Goal: Task Accomplishment & Management: Manage account settings

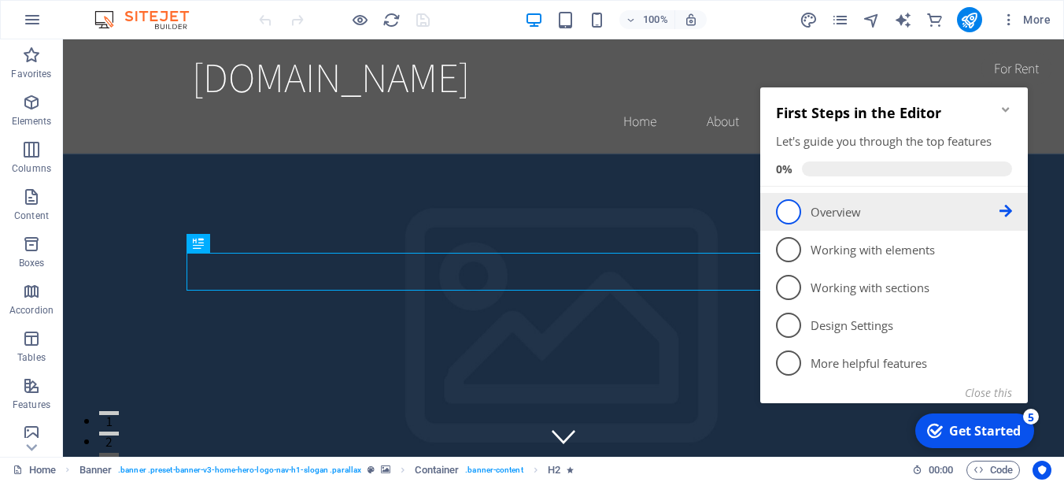
click at [861, 212] on p "Overview - incomplete" at bounding box center [905, 212] width 189 height 17
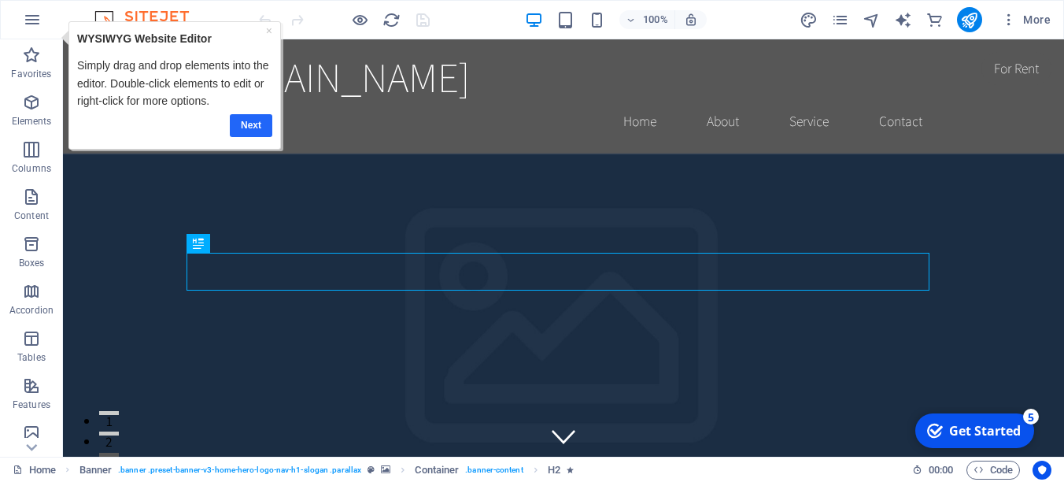
click at [253, 120] on link "Next" at bounding box center [251, 125] width 43 height 23
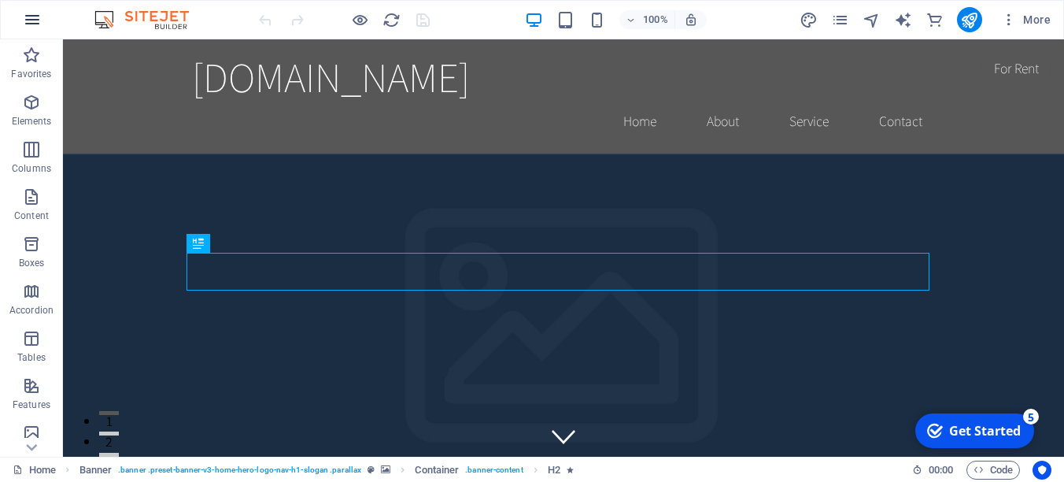
click at [35, 18] on icon "button" at bounding box center [32, 19] width 19 height 19
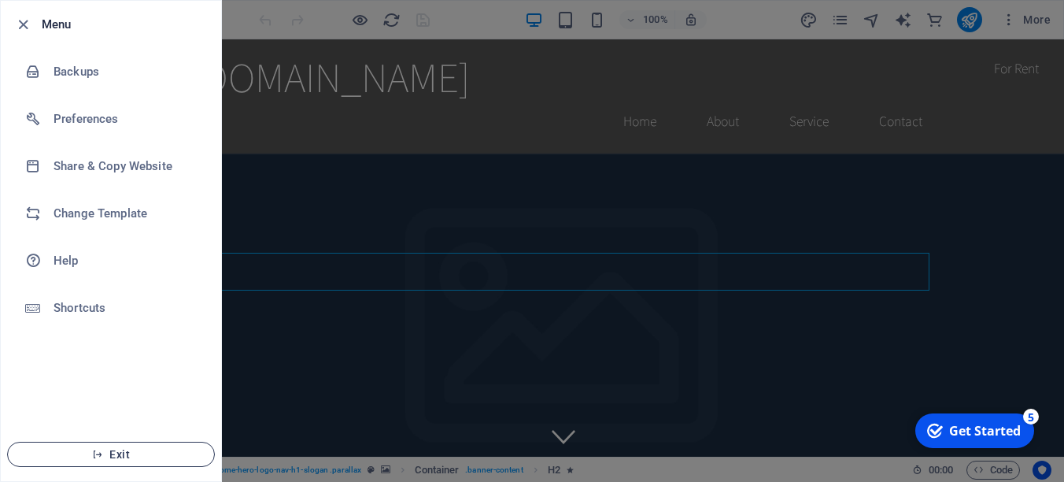
click at [147, 459] on span "Exit" at bounding box center [110, 454] width 181 height 13
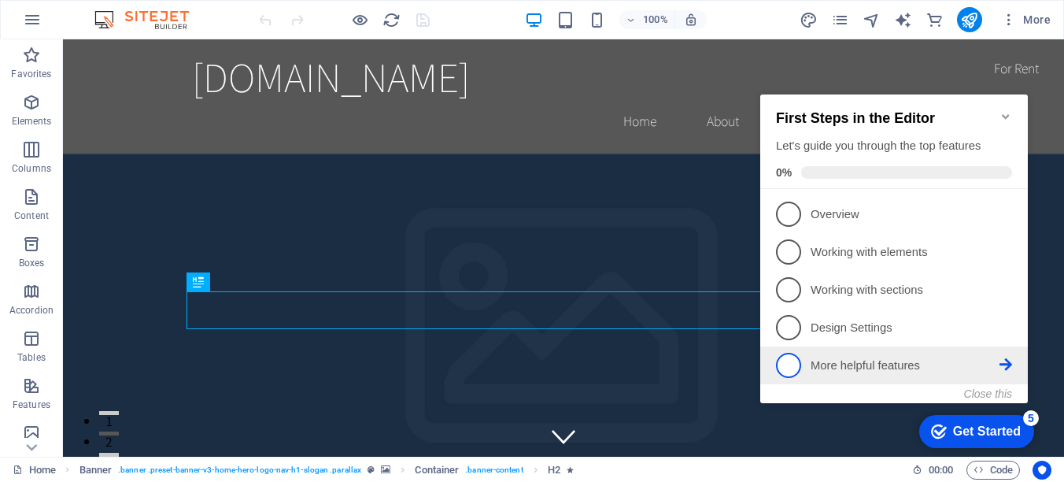
click at [892, 364] on p "More helpful features - incomplete" at bounding box center [905, 365] width 189 height 17
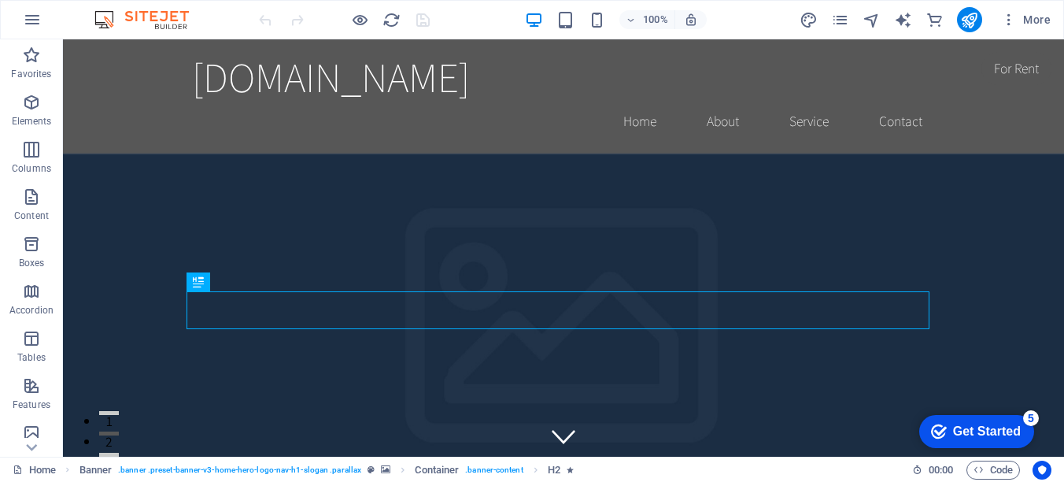
click at [1030, 417] on div "5" at bounding box center [1031, 418] width 16 height 16
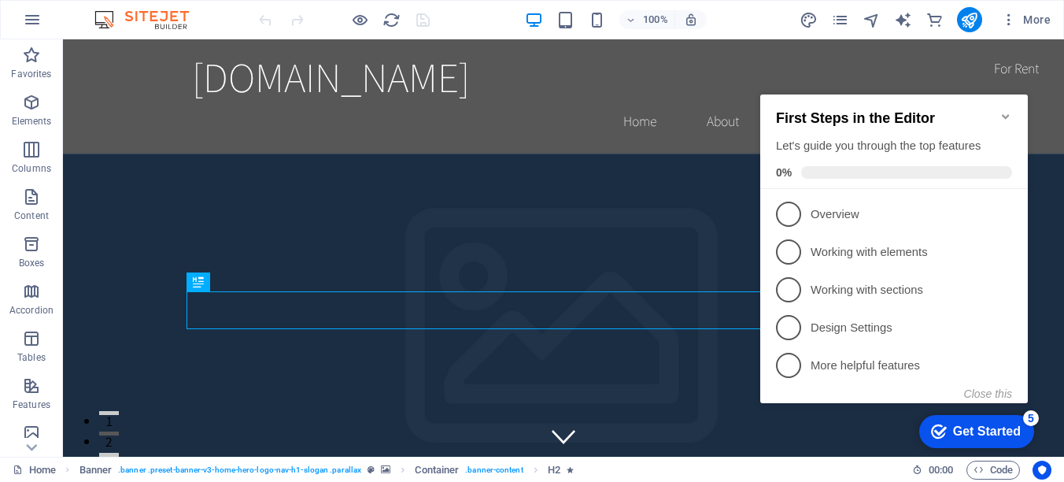
click at [1030, 417] on div "5" at bounding box center [1031, 418] width 16 height 16
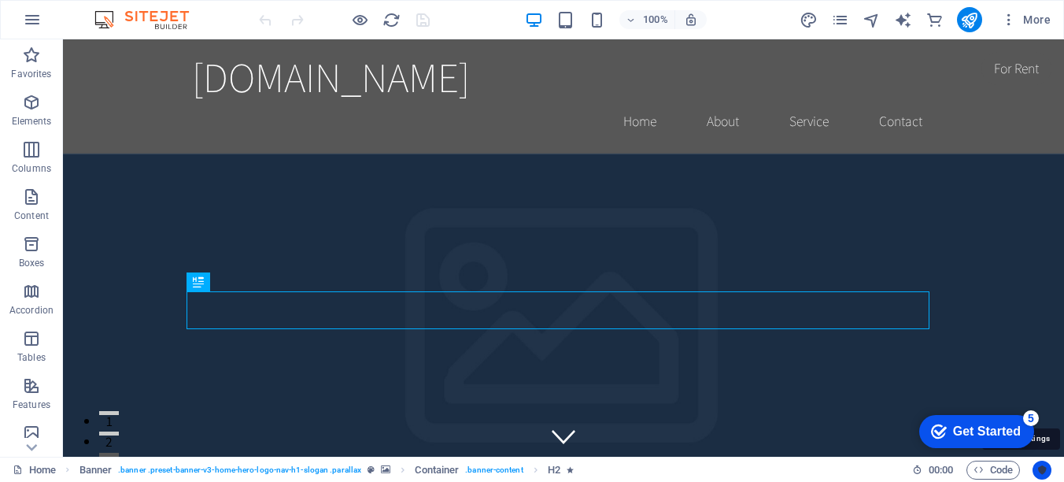
click at [1043, 471] on icon "Usercentrics" at bounding box center [1042, 469] width 11 height 11
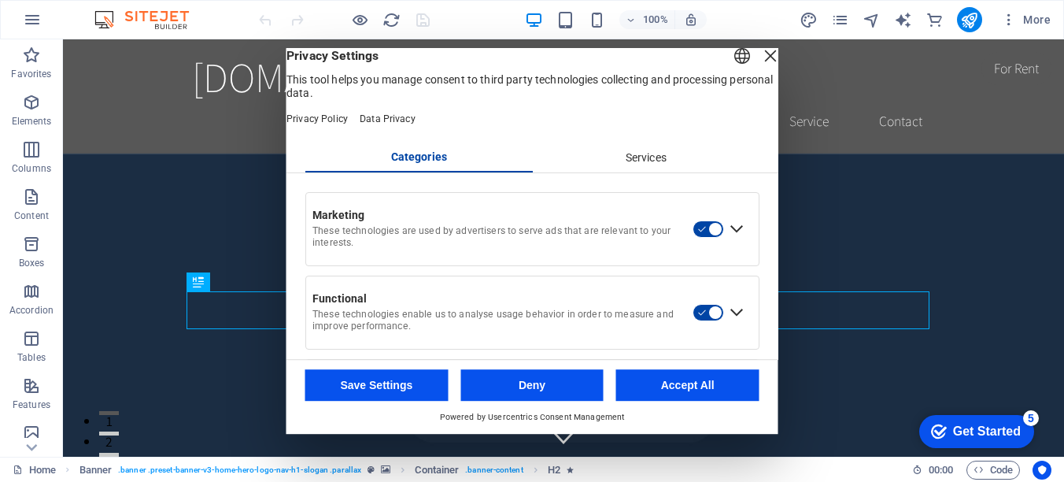
click at [650, 172] on div "Services" at bounding box center [645, 158] width 227 height 27
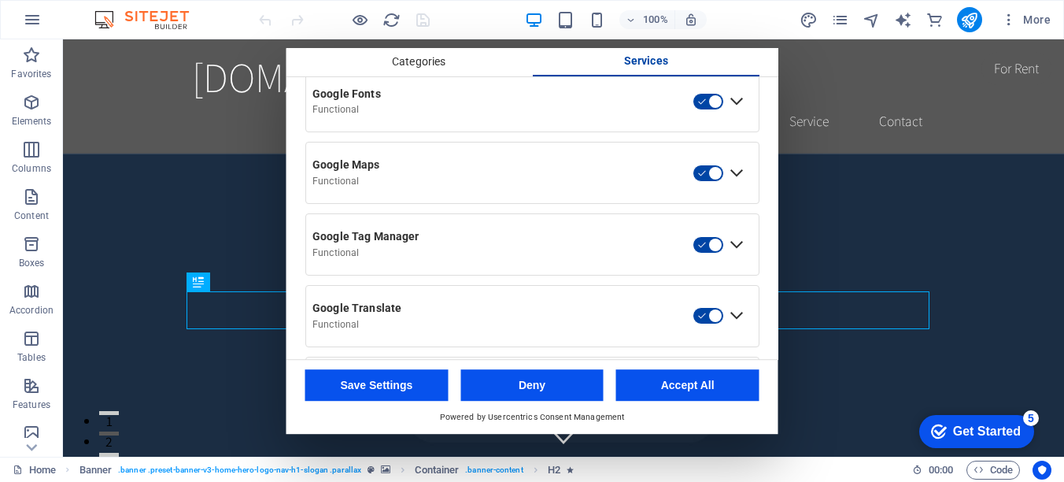
scroll to position [453, 0]
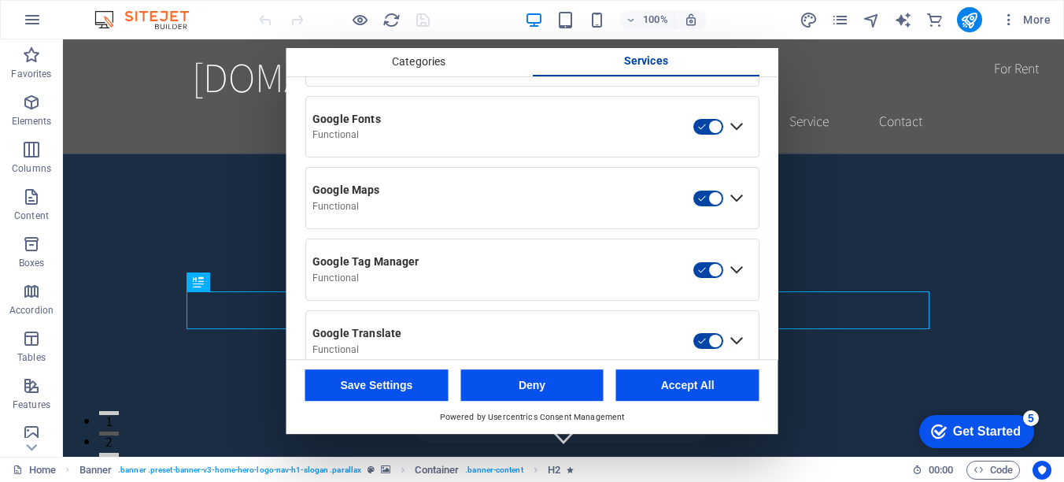
click at [425, 70] on div "Categories" at bounding box center [418, 62] width 227 height 27
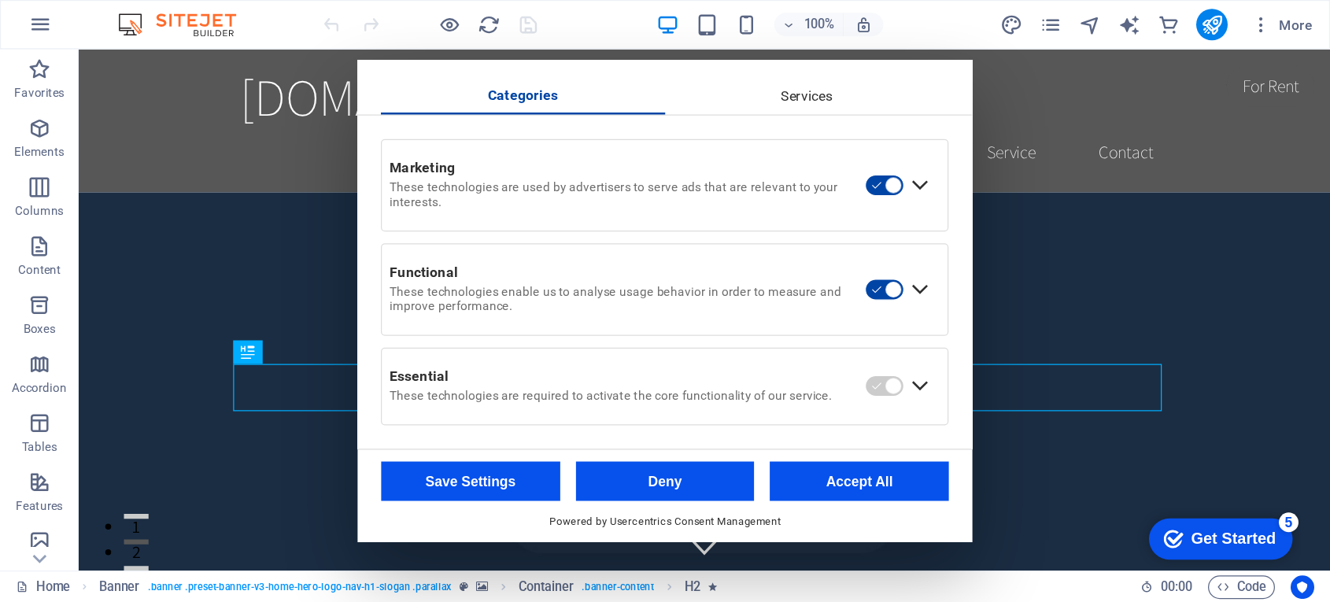
scroll to position [100, 0]
click at [733, 150] on div "Expand Marketing" at bounding box center [736, 147] width 25 height 25
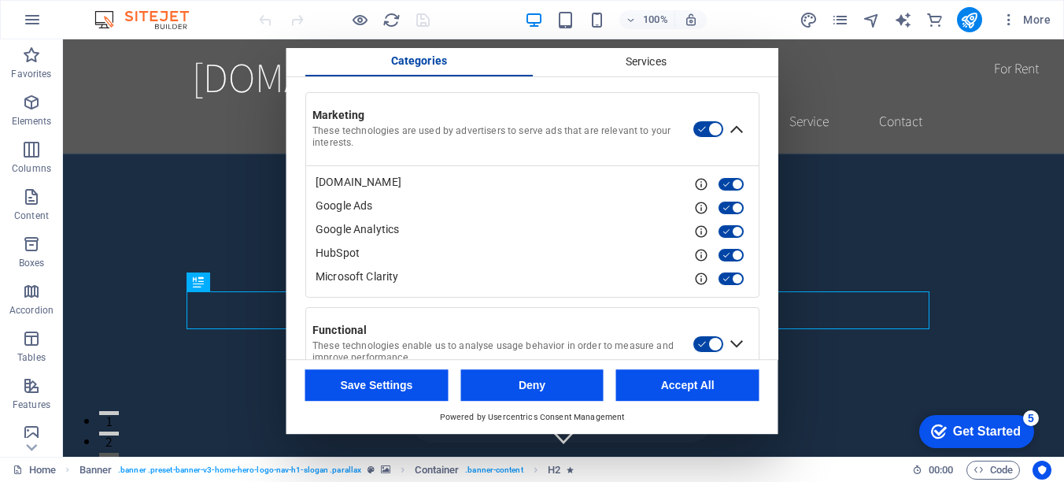
click at [733, 142] on div "Collapse Marketing" at bounding box center [736, 128] width 25 height 25
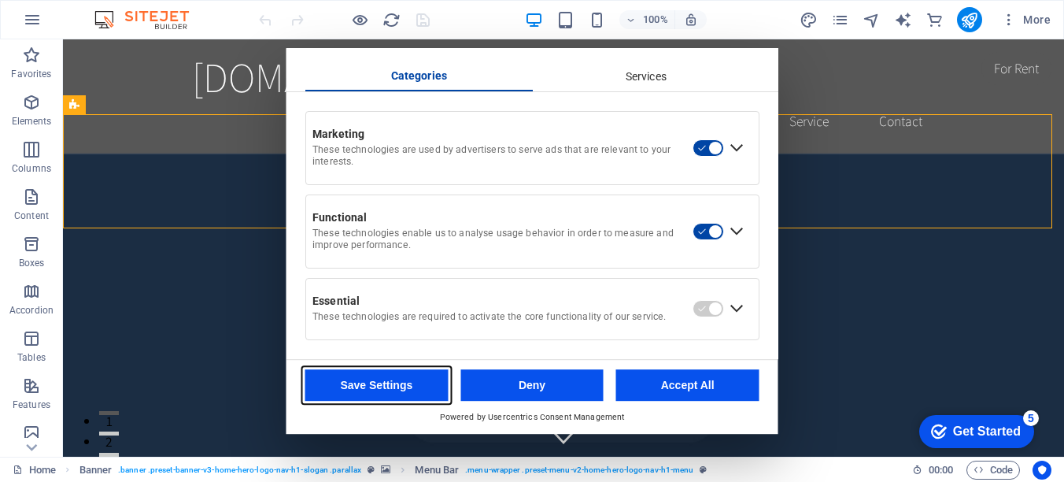
click at [412, 387] on button "Save Settings" at bounding box center [376, 384] width 143 height 31
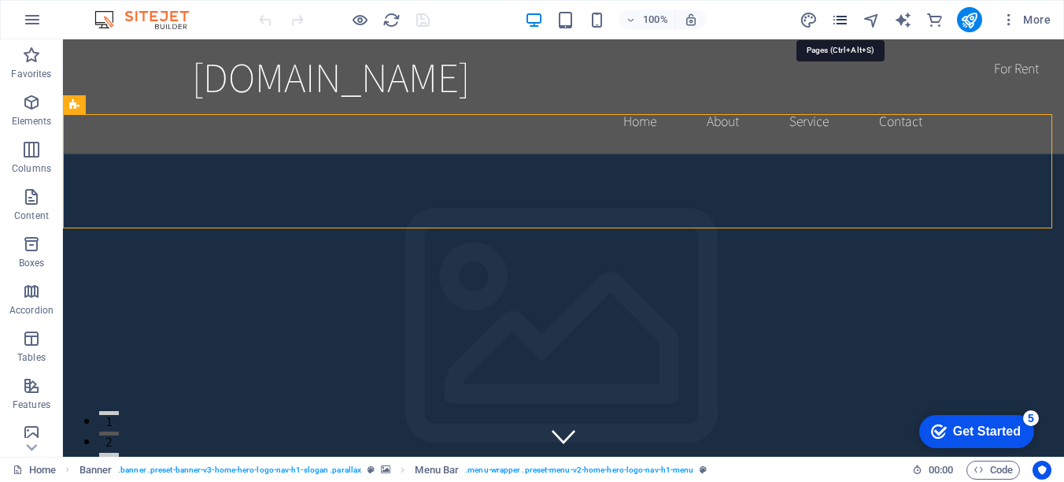
click at [839, 18] on icon "pages" at bounding box center [840, 20] width 18 height 18
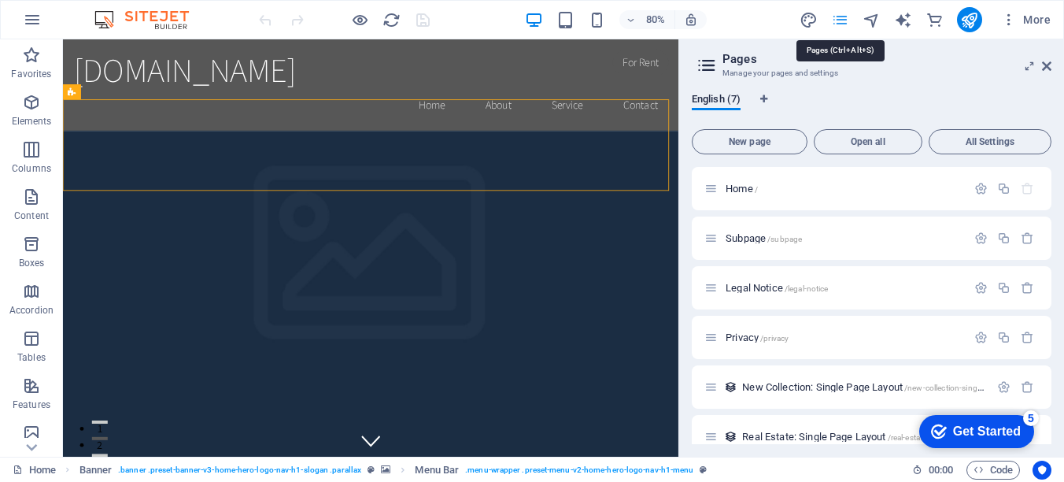
click at [839, 18] on icon "pages" at bounding box center [840, 20] width 18 height 18
click at [1046, 61] on icon at bounding box center [1046, 66] width 9 height 13
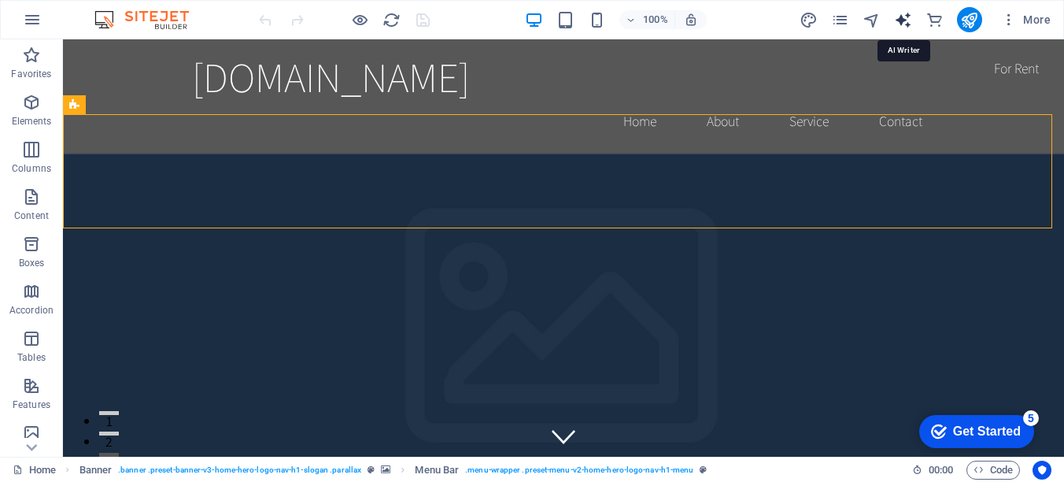
click at [896, 19] on icon "text_generator" at bounding box center [903, 20] width 18 height 18
select select "English"
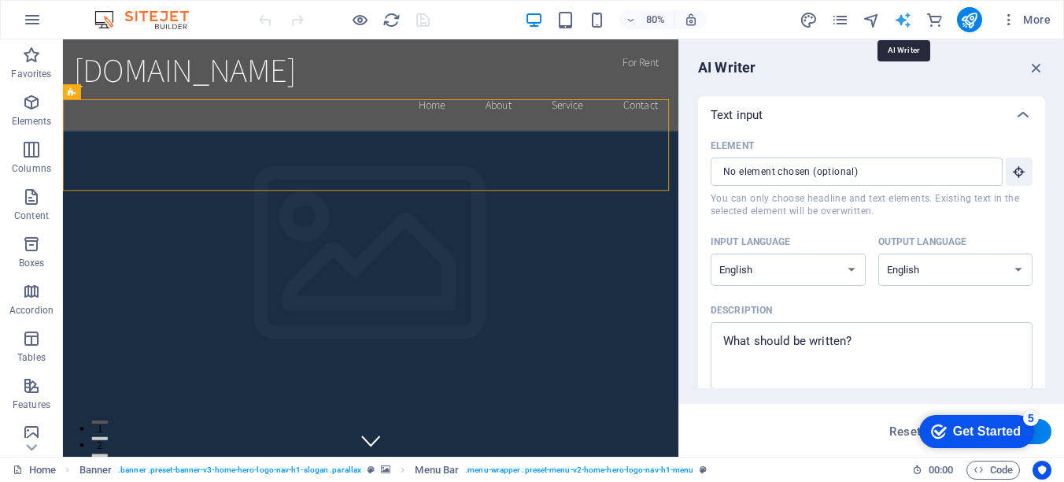
click at [896, 19] on icon "text_generator" at bounding box center [903, 20] width 18 height 18
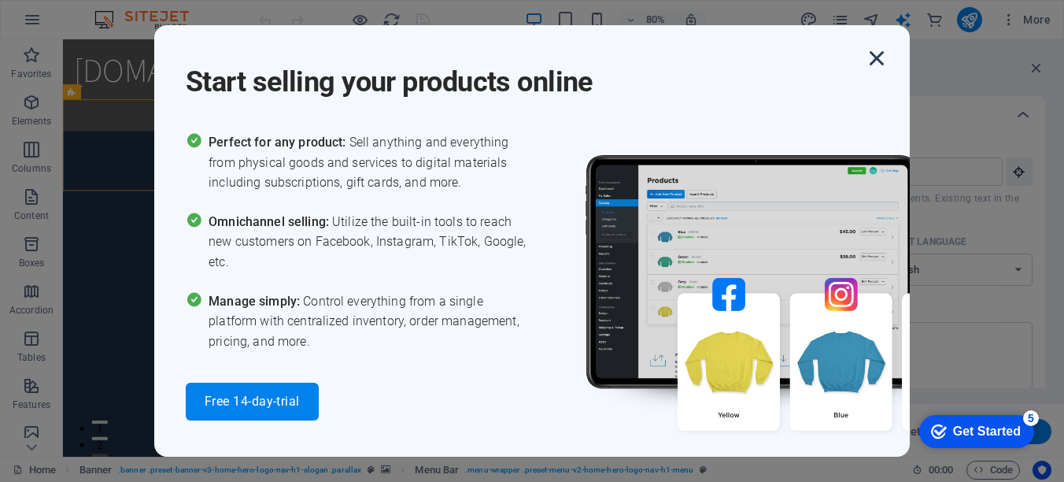
click at [873, 54] on icon "button" at bounding box center [877, 58] width 28 height 28
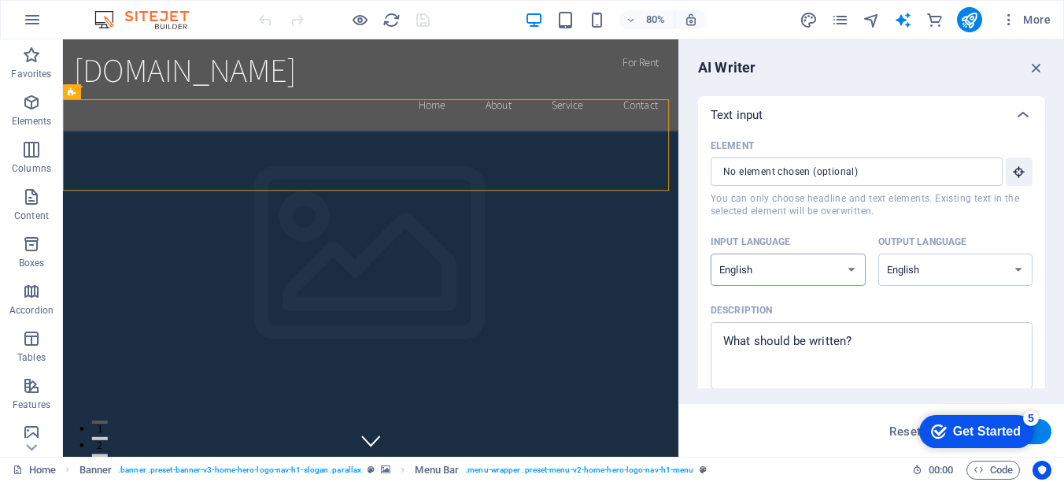
click at [837, 265] on select "Albanian Arabic Armenian Awadhi Azerbaijani Bashkir Basque Belarusian Bengali B…" at bounding box center [788, 269] width 155 height 32
select select "Spanish"
click at [711, 253] on select "Albanian Arabic Armenian Awadhi Azerbaijani Bashkir Basque Belarusian Bengali B…" at bounding box center [788, 269] width 155 height 32
click at [938, 266] on select "Albanian Arabic Armenian Awadhi Azerbaijani Bashkir Basque Belarusian Bengali B…" at bounding box center [955, 269] width 155 height 32
select select "Spanish"
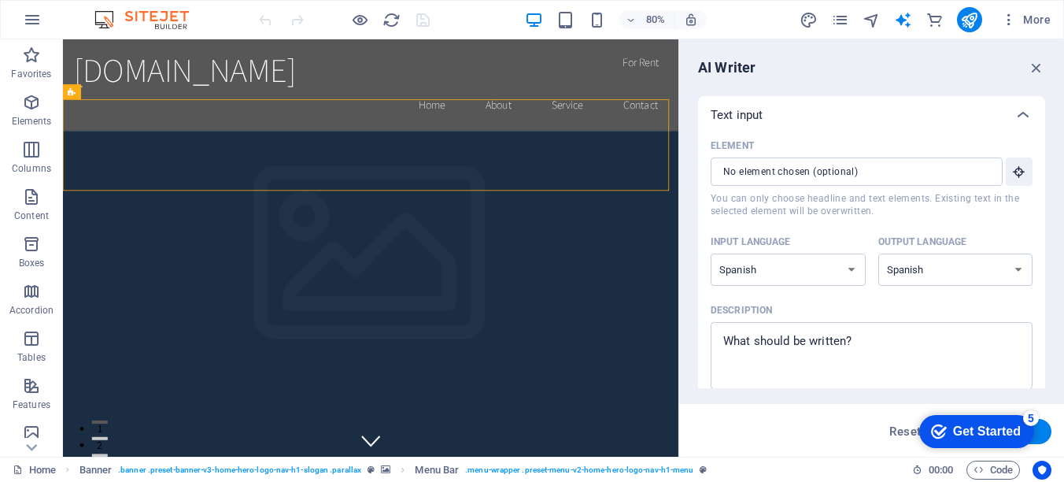
click at [878, 253] on select "Albanian Arabic Armenian Awadhi Azerbaijani Bashkir Basque Belarusian Bengali B…" at bounding box center [955, 269] width 155 height 32
drag, startPoint x: 988, startPoint y: 422, endPoint x: 882, endPoint y: 482, distance: 122.3
click html "checkmark Get Started 5 First Steps in the Editor Let's guide you through the t…"
drag, startPoint x: -25, startPoint y: 76, endPoint x: 858, endPoint y: 420, distance: 947.7
click at [858, 420] on div "Reset Generate text" at bounding box center [872, 431] width 360 height 25
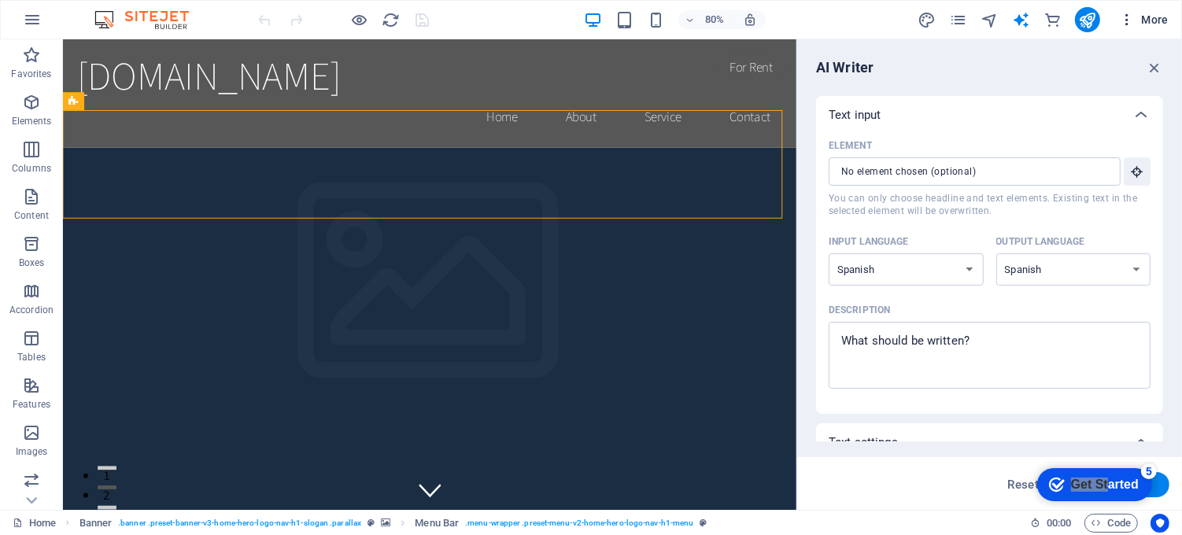
type textarea "x"
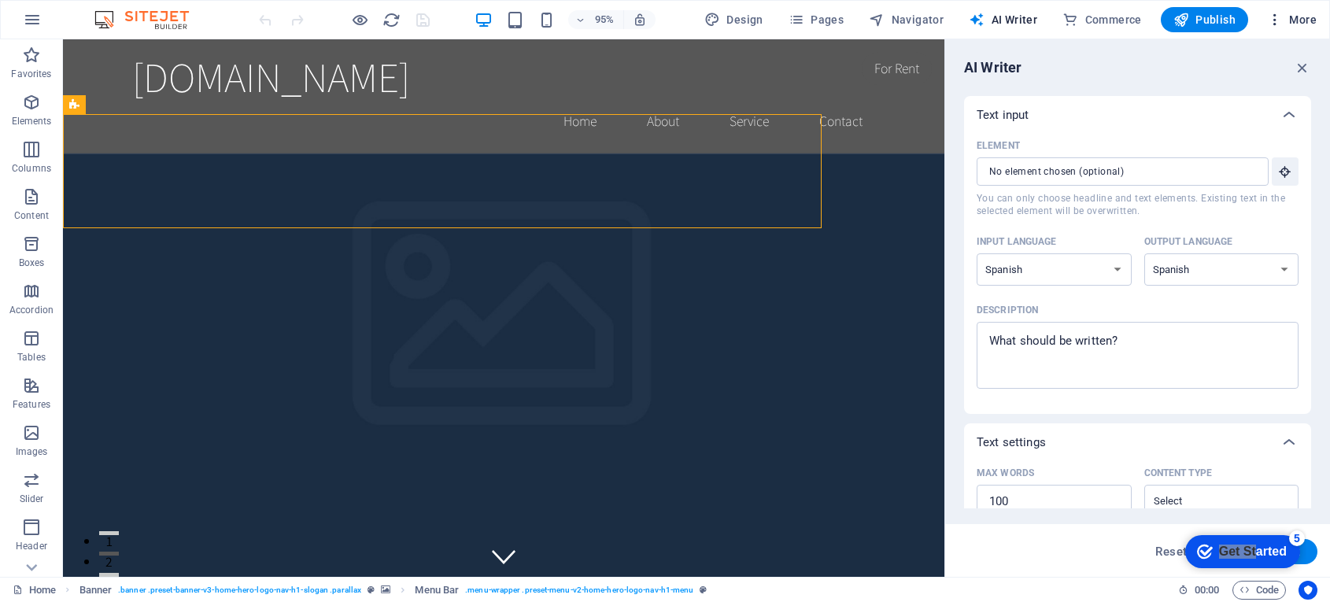
type textarea "x"
drag, startPoint x: 1106, startPoint y: 48, endPoint x: 787, endPoint y: 541, distance: 586.8
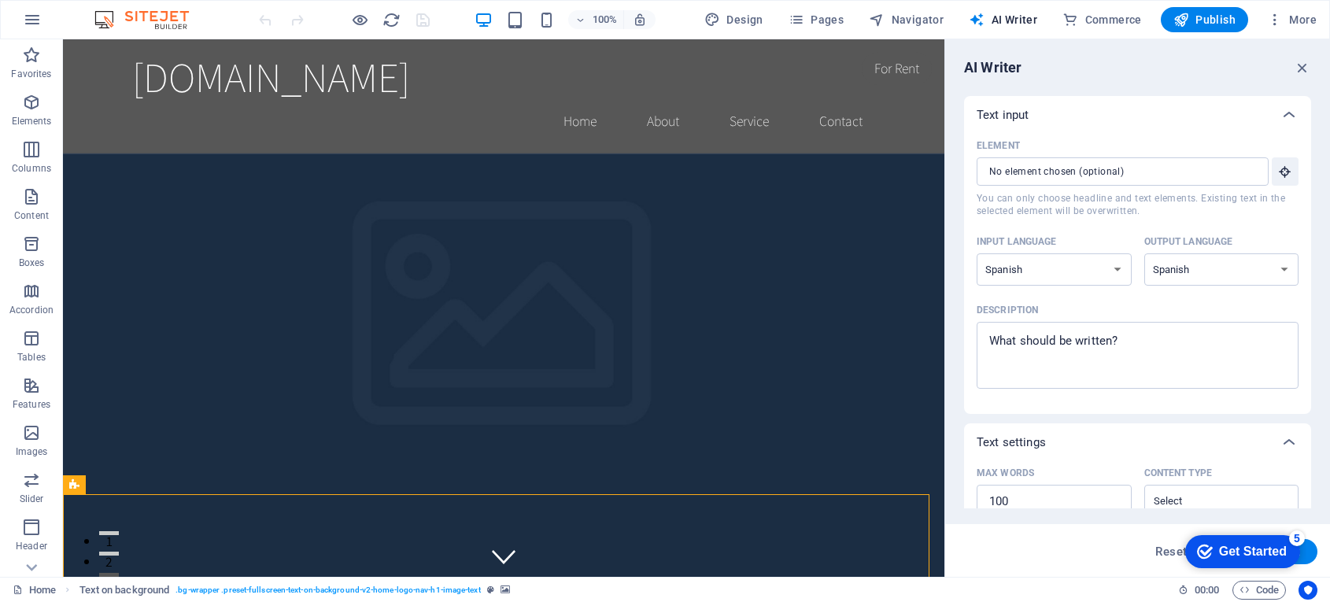
click at [1063, 481] on icon "checkmark" at bounding box center [1205, 552] width 16 height 16
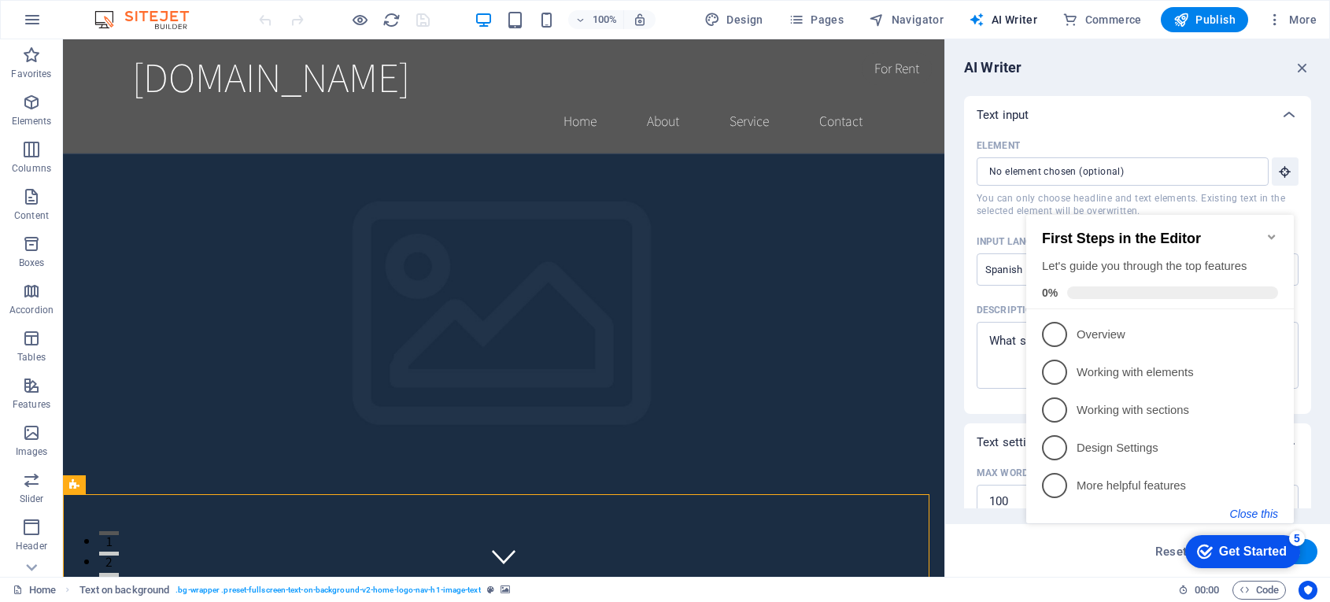
click at [1063, 481] on button "Close this" at bounding box center [1254, 514] width 48 height 13
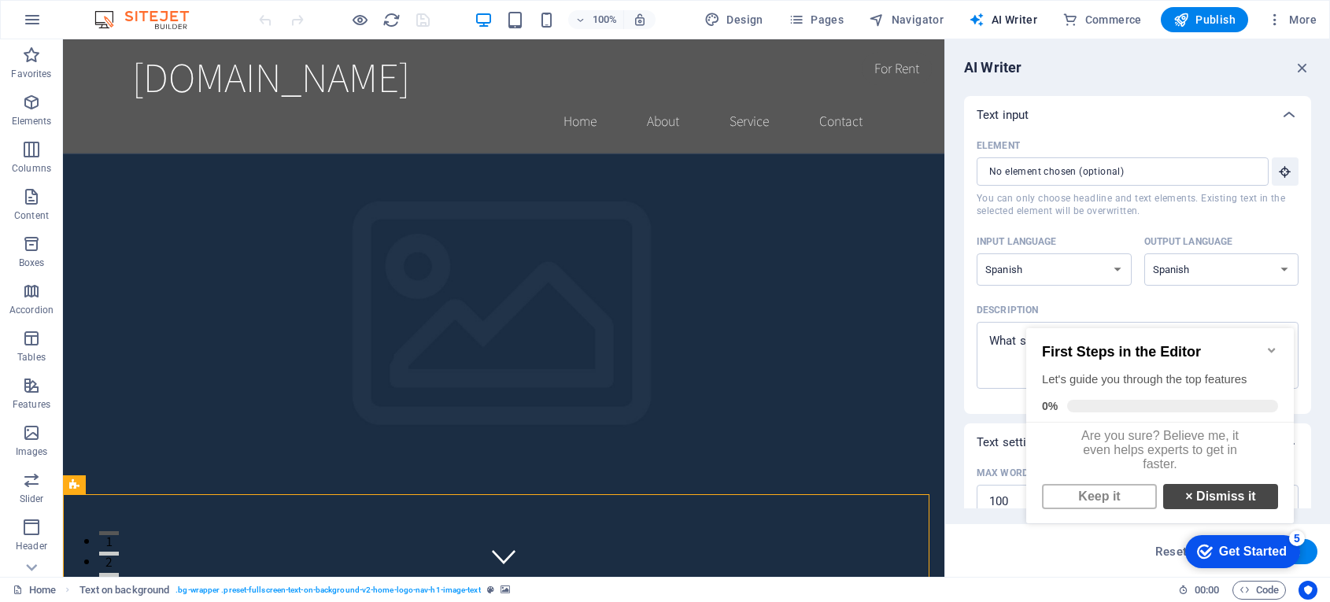
click at [1063, 481] on link "× Dismiss it" at bounding box center [1220, 496] width 115 height 25
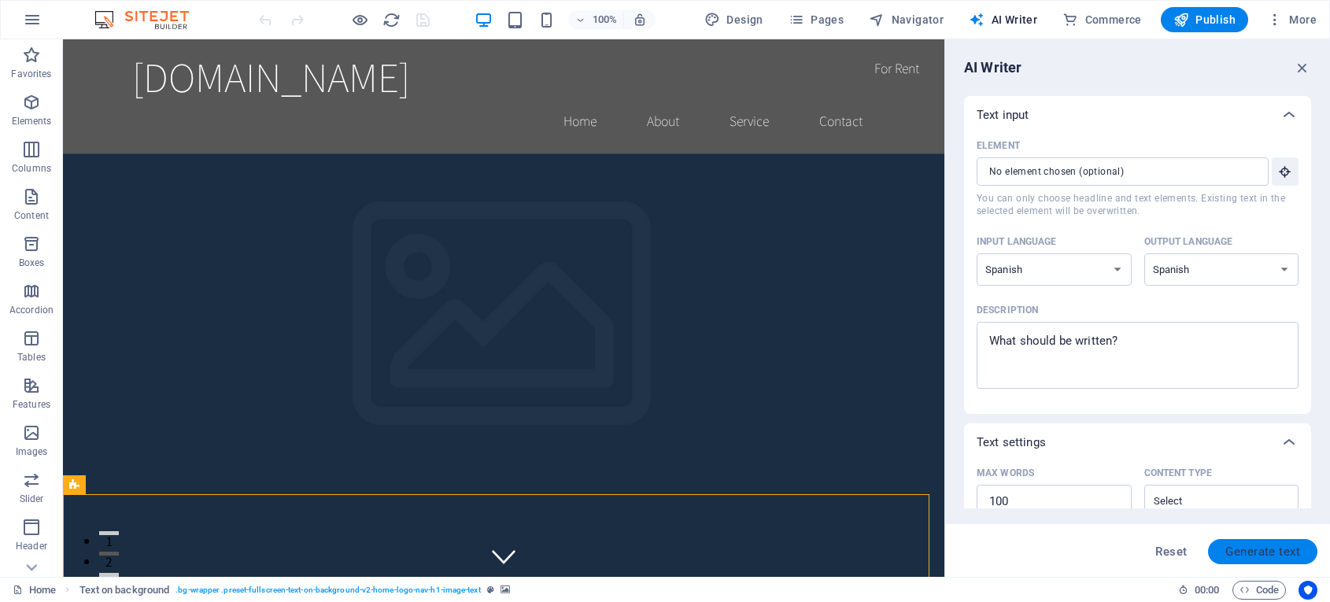
click at [1063, 481] on span "Generate text" at bounding box center [1262, 551] width 75 height 13
type textarea "x"
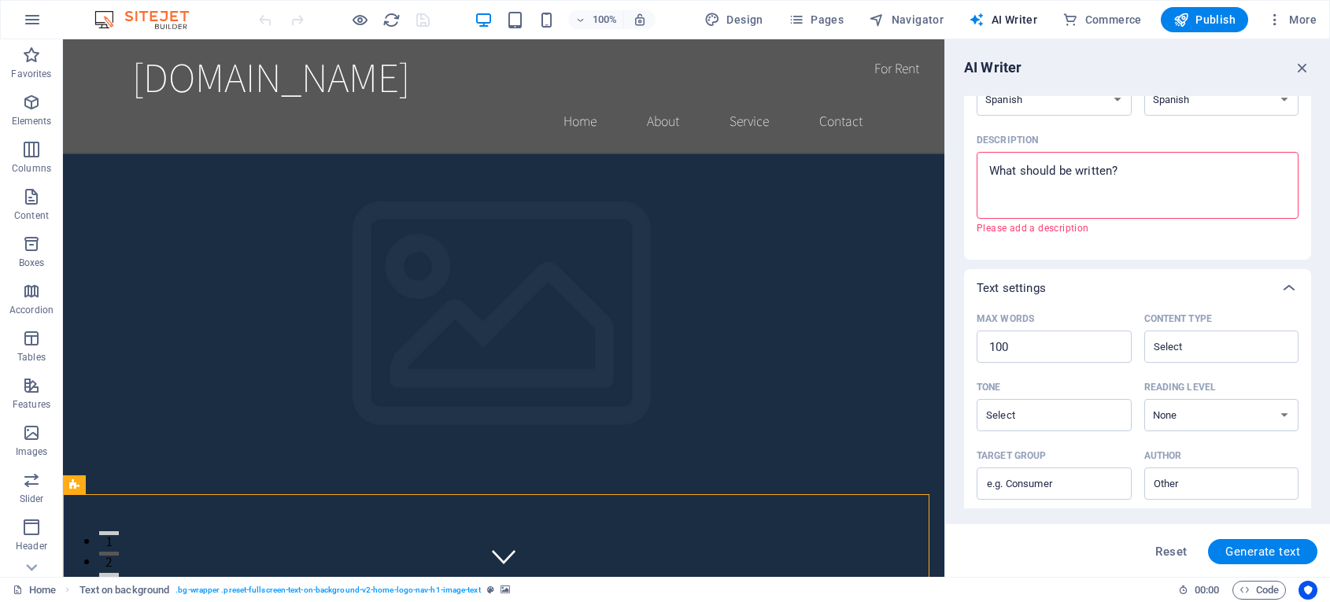
scroll to position [323, 0]
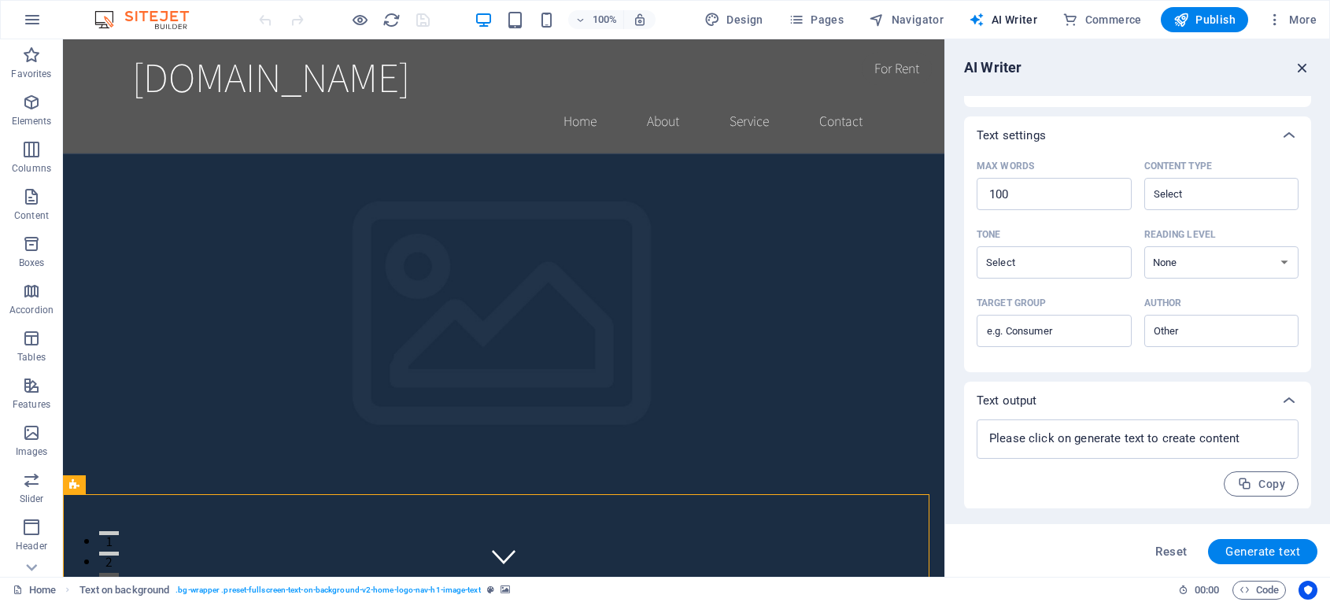
click at [1063, 69] on icon "button" at bounding box center [1302, 67] width 17 height 17
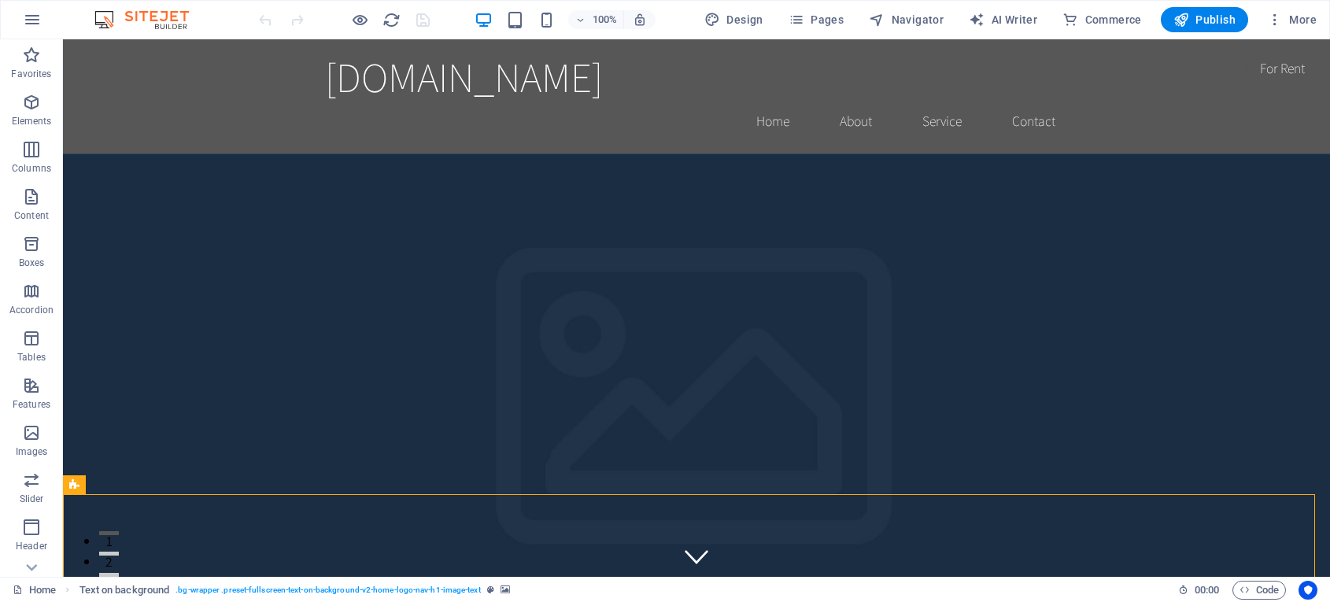
click at [122, 20] on img at bounding box center [150, 19] width 118 height 19
click at [38, 22] on icon "button" at bounding box center [32, 19] width 19 height 19
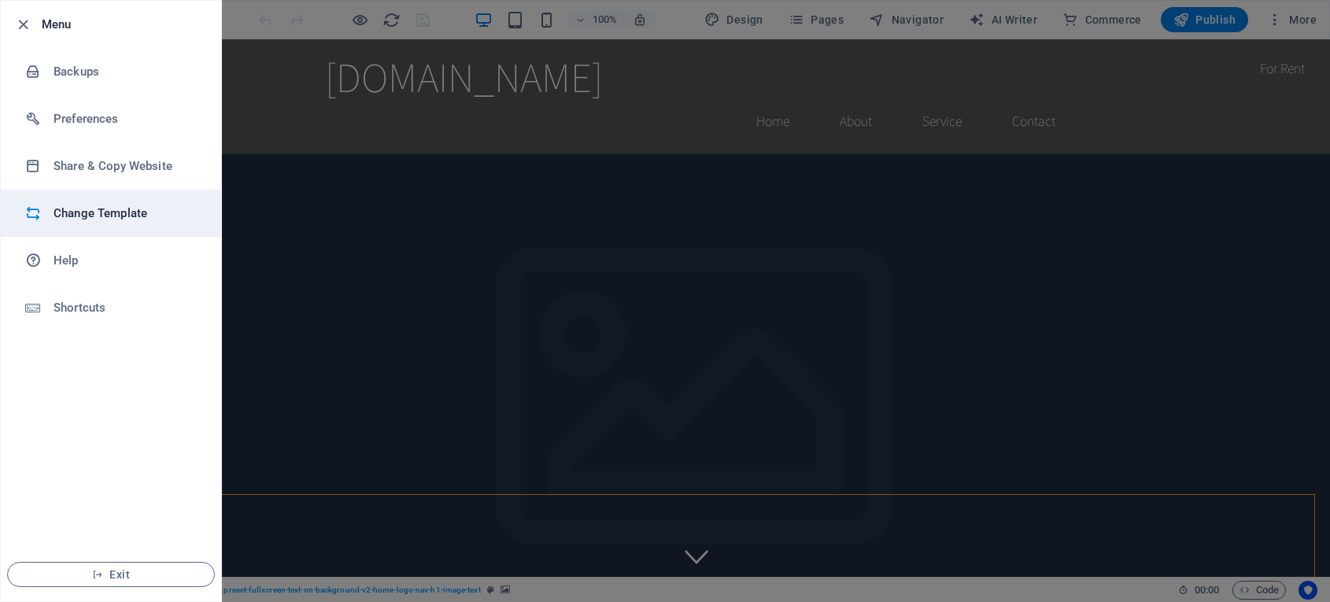
click at [107, 209] on h6 "Change Template" at bounding box center [127, 213] width 146 height 19
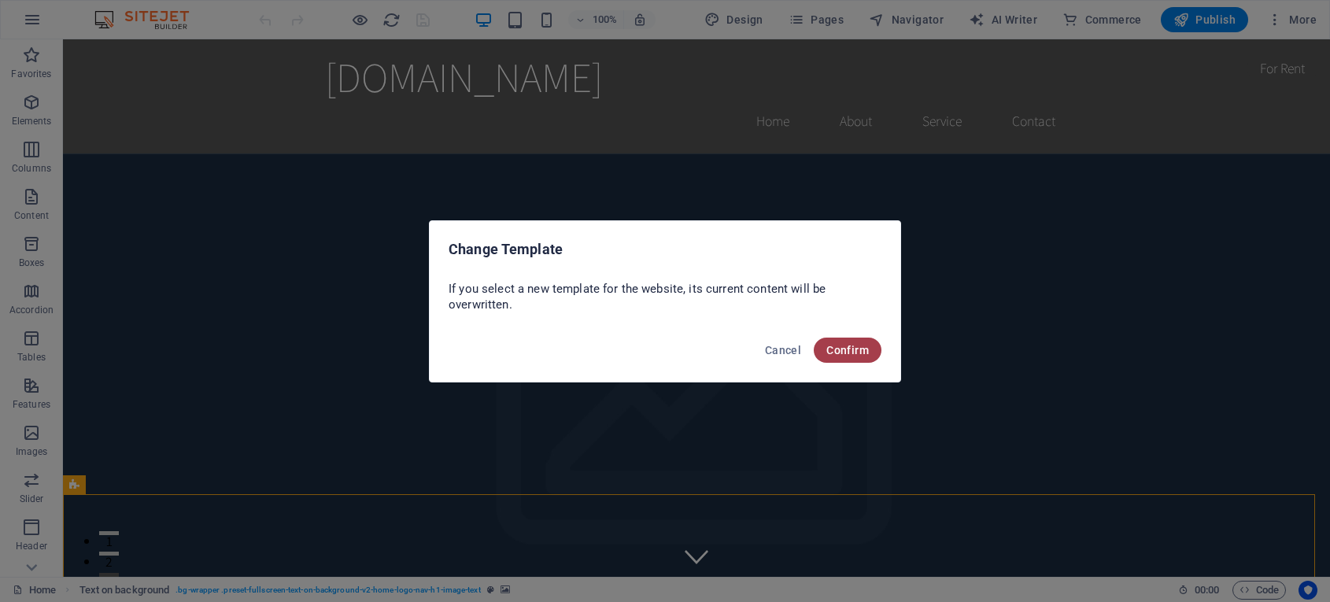
click at [847, 350] on span "Confirm" at bounding box center [847, 350] width 43 height 13
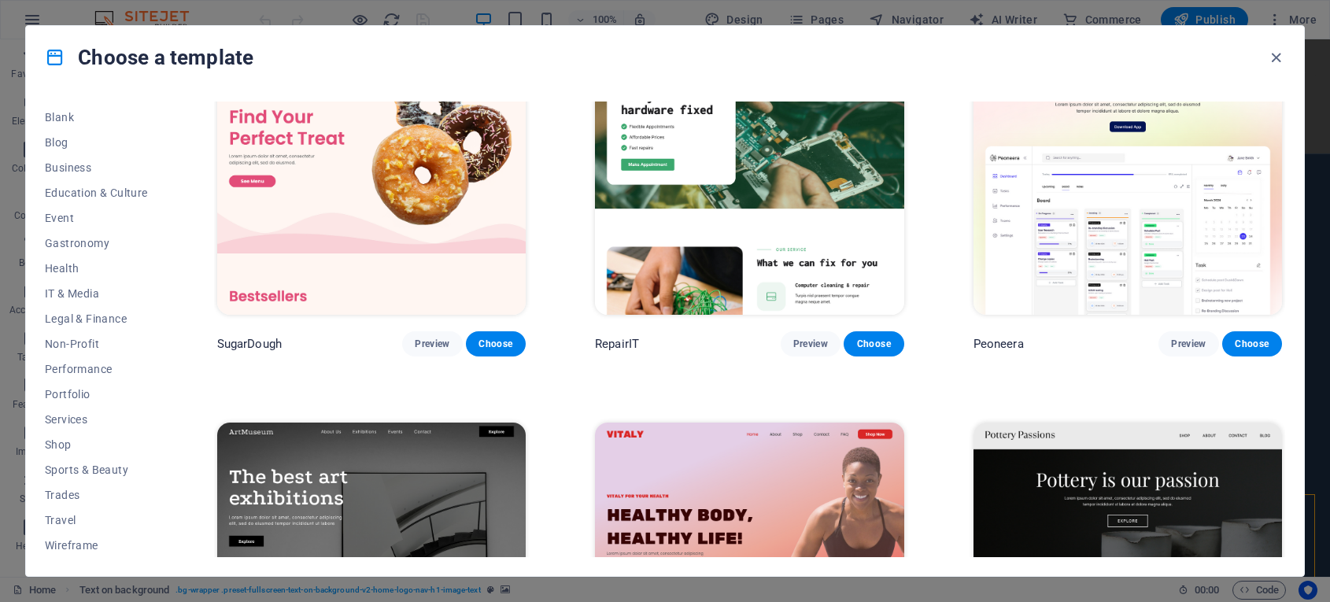
scroll to position [0, 0]
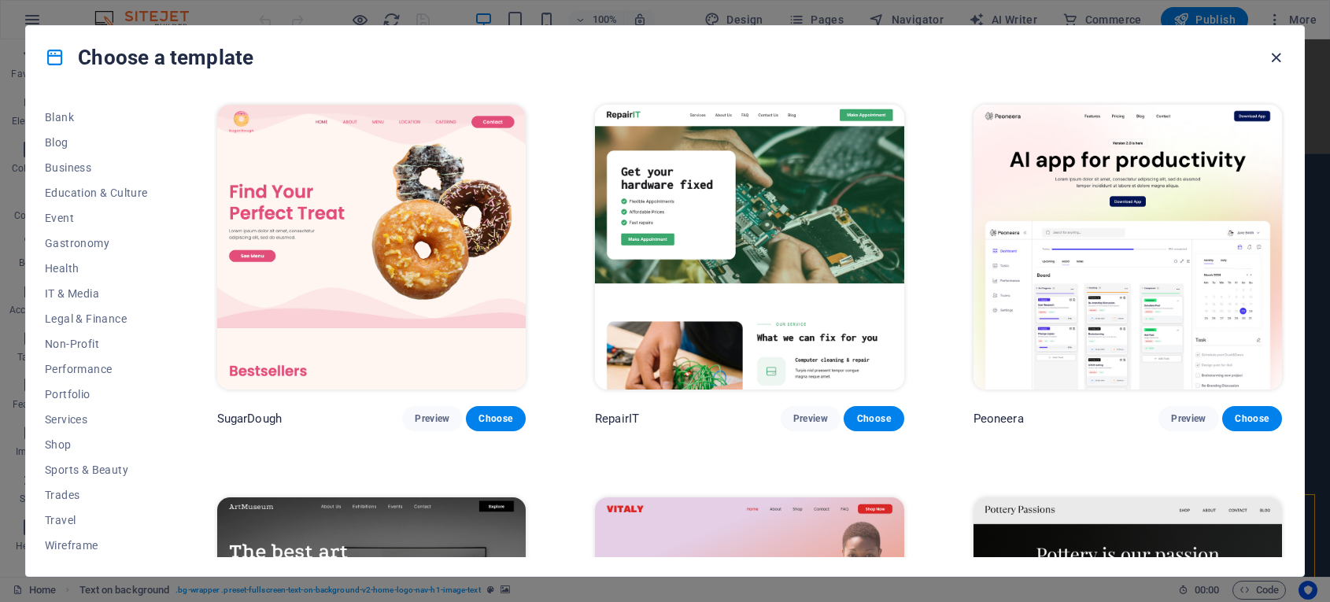
click at [1063, 56] on icon "button" at bounding box center [1276, 58] width 18 height 18
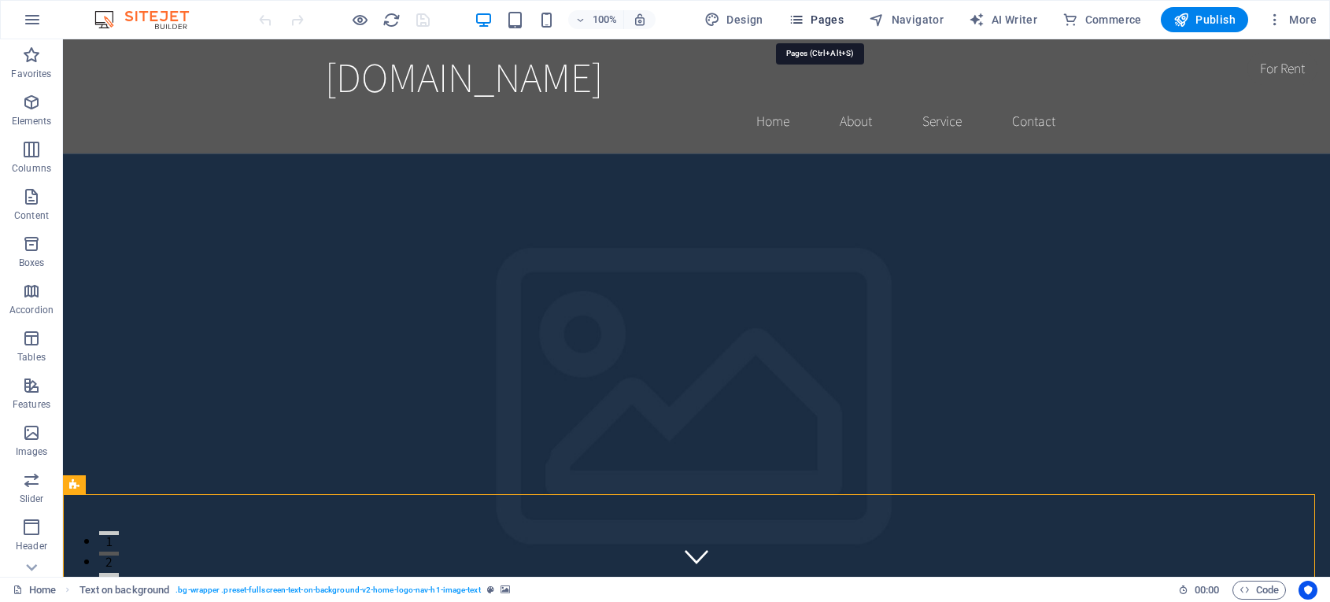
click at [800, 17] on icon "button" at bounding box center [797, 20] width 16 height 16
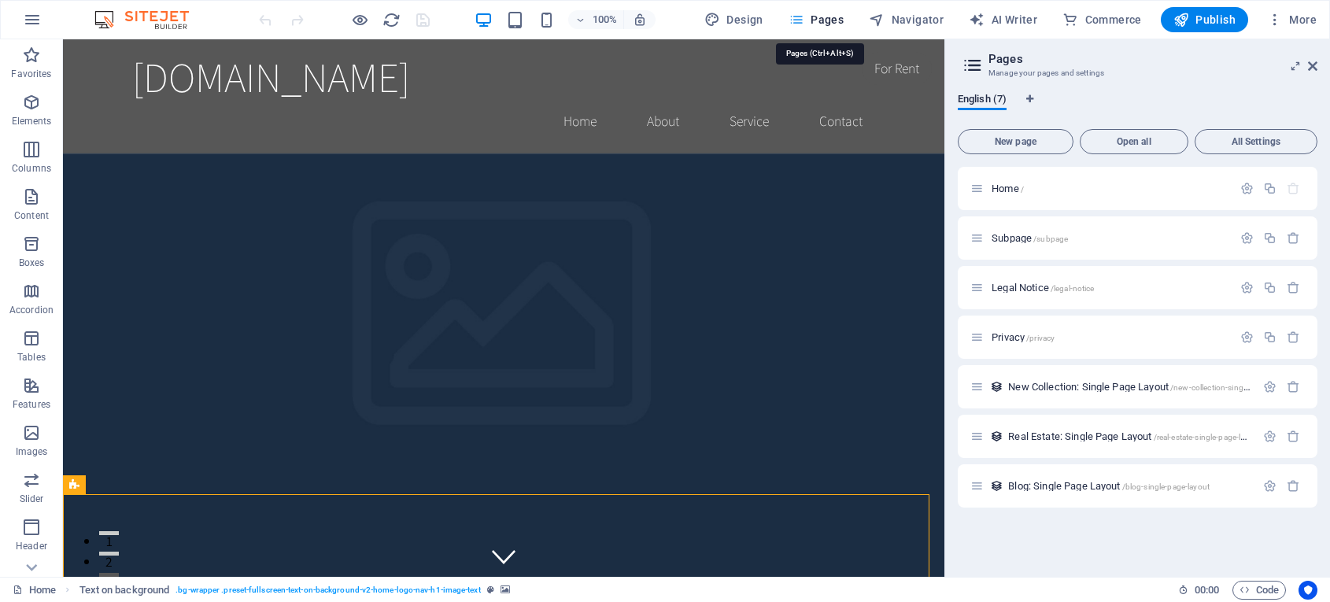
click at [800, 17] on icon "button" at bounding box center [797, 20] width 16 height 16
click at [930, 13] on span "Navigator" at bounding box center [906, 20] width 75 height 16
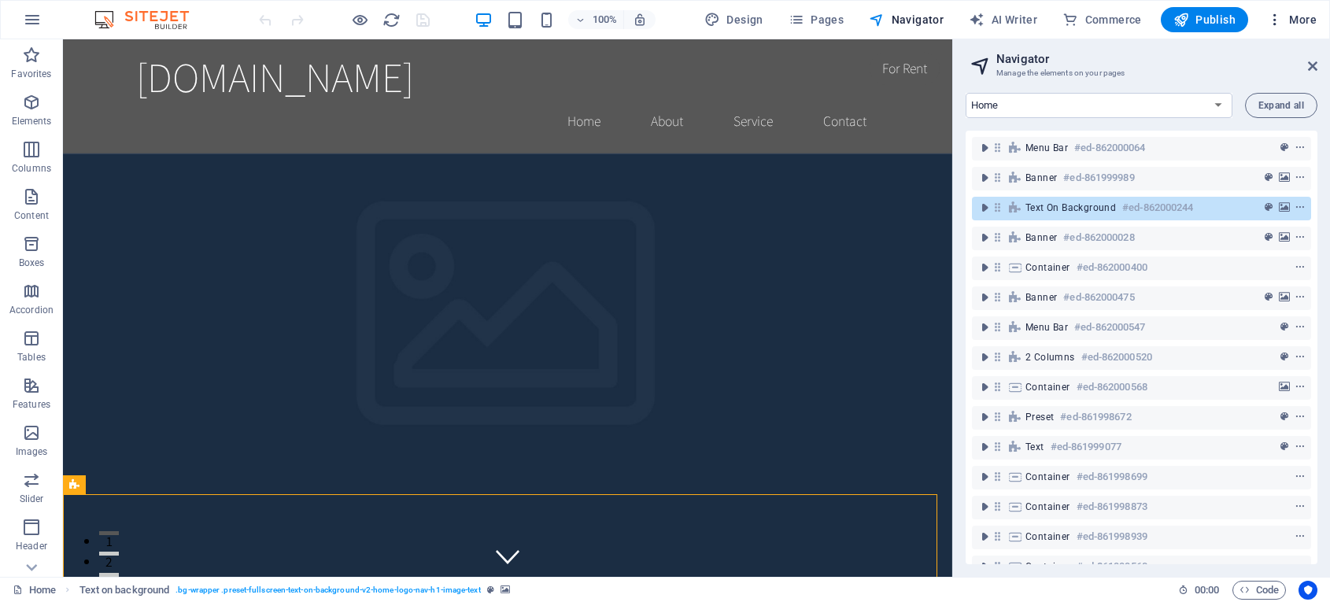
click at [1063, 21] on span "More" at bounding box center [1292, 20] width 50 height 16
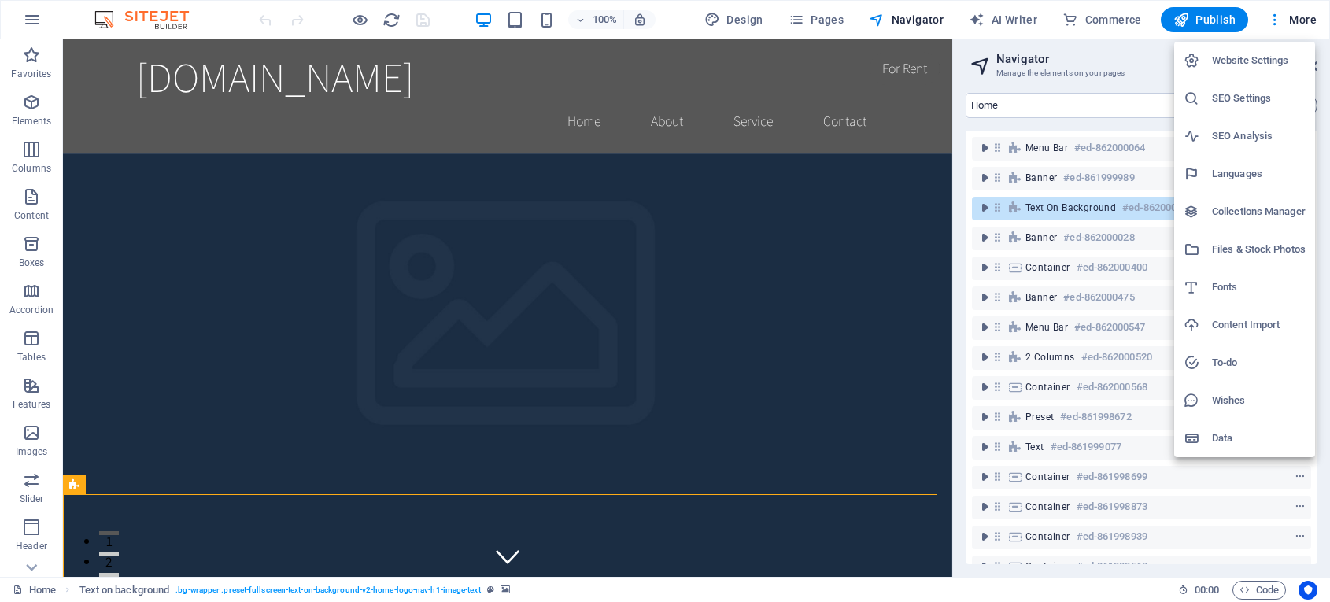
click at [1063, 174] on h6 "Languages" at bounding box center [1259, 174] width 94 height 19
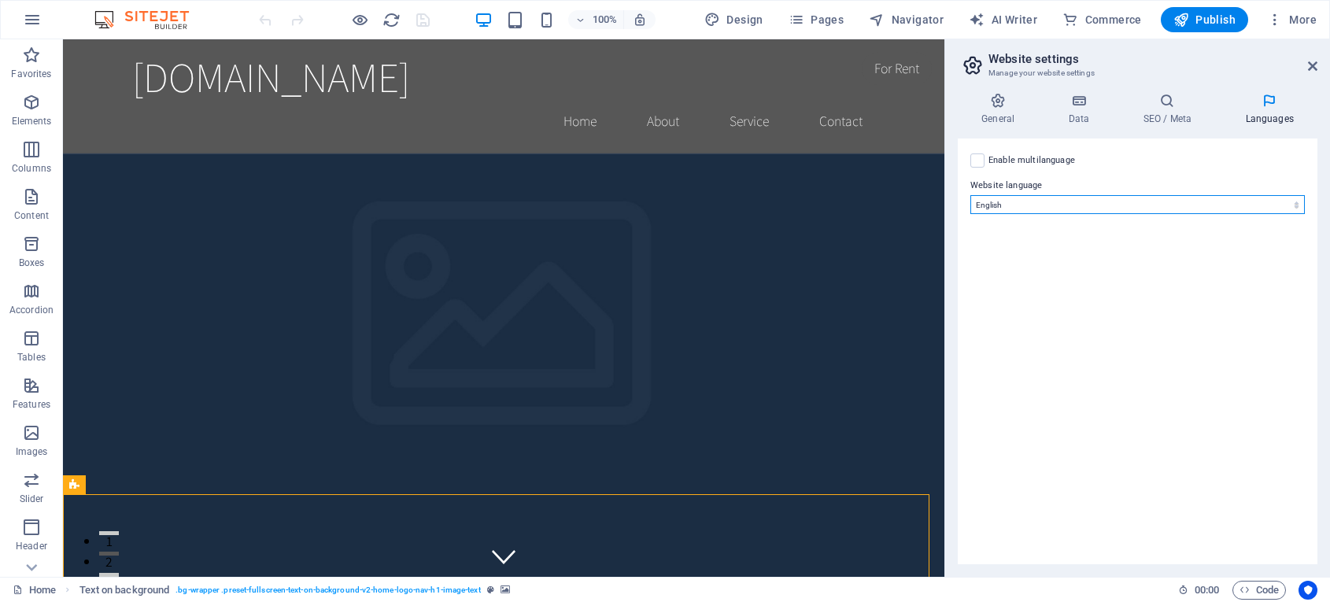
click at [1063, 210] on select "Abkhazian Afar Afrikaans Akan Albanian Amharic Arabic Aragonese Armenian Assame…" at bounding box center [1137, 204] width 335 height 19
select select "148"
click at [970, 195] on select "Abkhazian Afar Afrikaans Akan Albanian Amharic Arabic Aragonese Armenian Assame…" at bounding box center [1137, 204] width 335 height 19
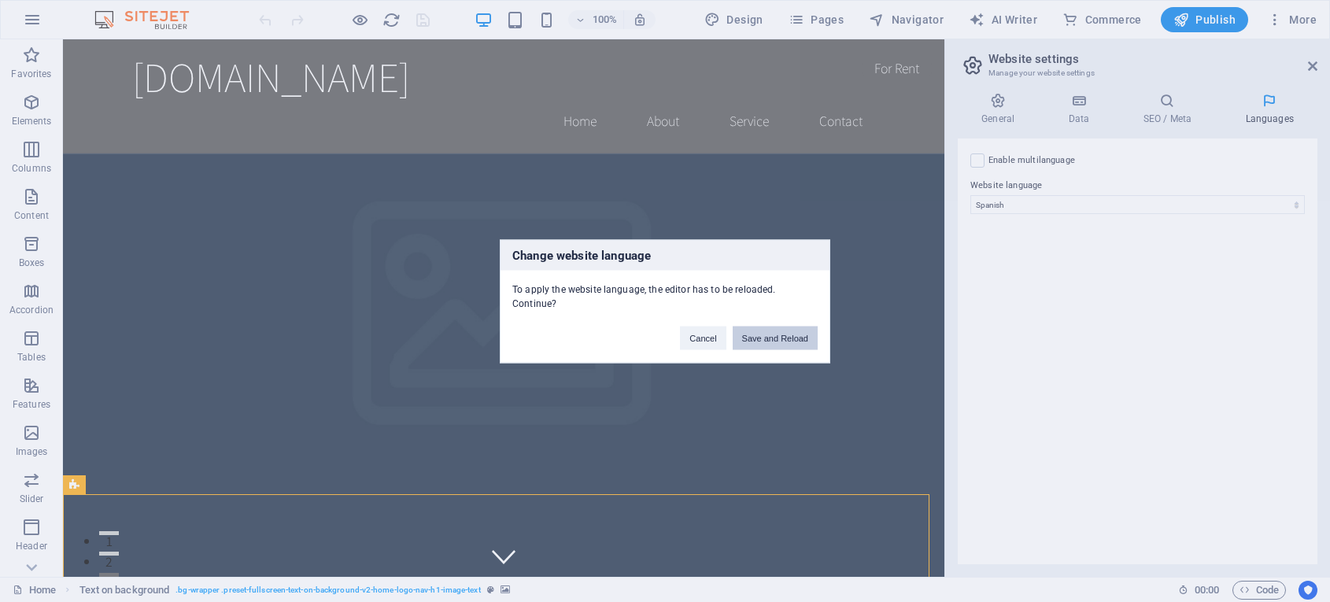
click at [771, 339] on button "Save and Reload" at bounding box center [775, 338] width 85 height 24
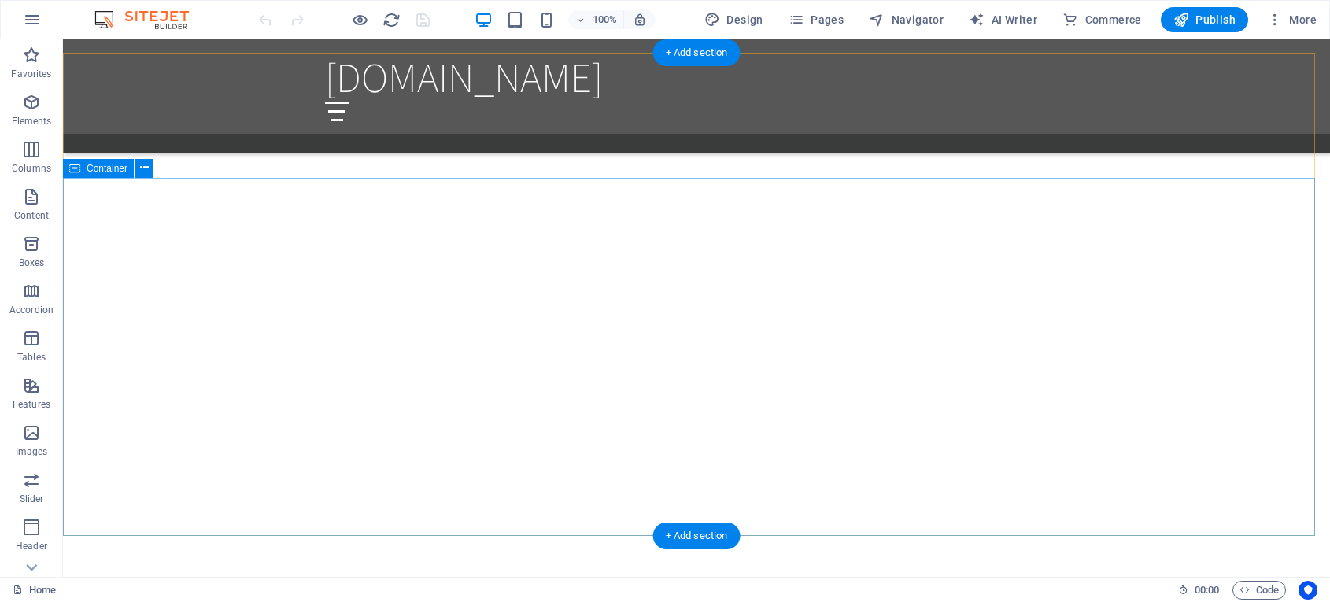
scroll to position [1983, 0]
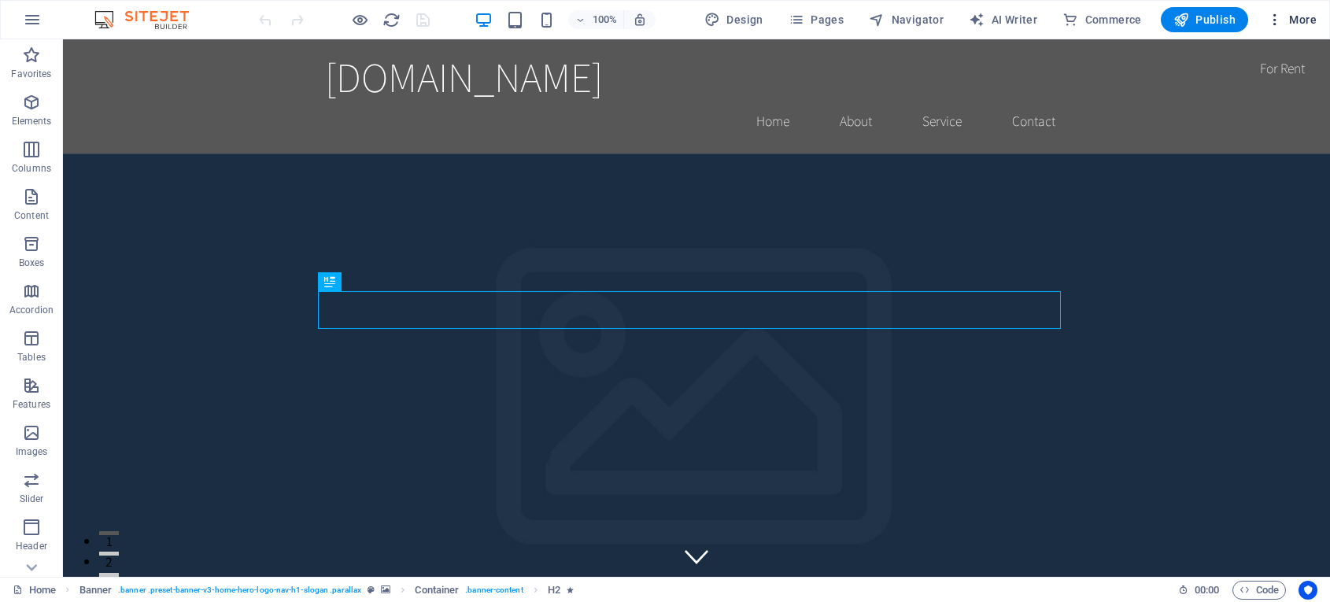
click at [1295, 18] on span "More" at bounding box center [1292, 20] width 50 height 16
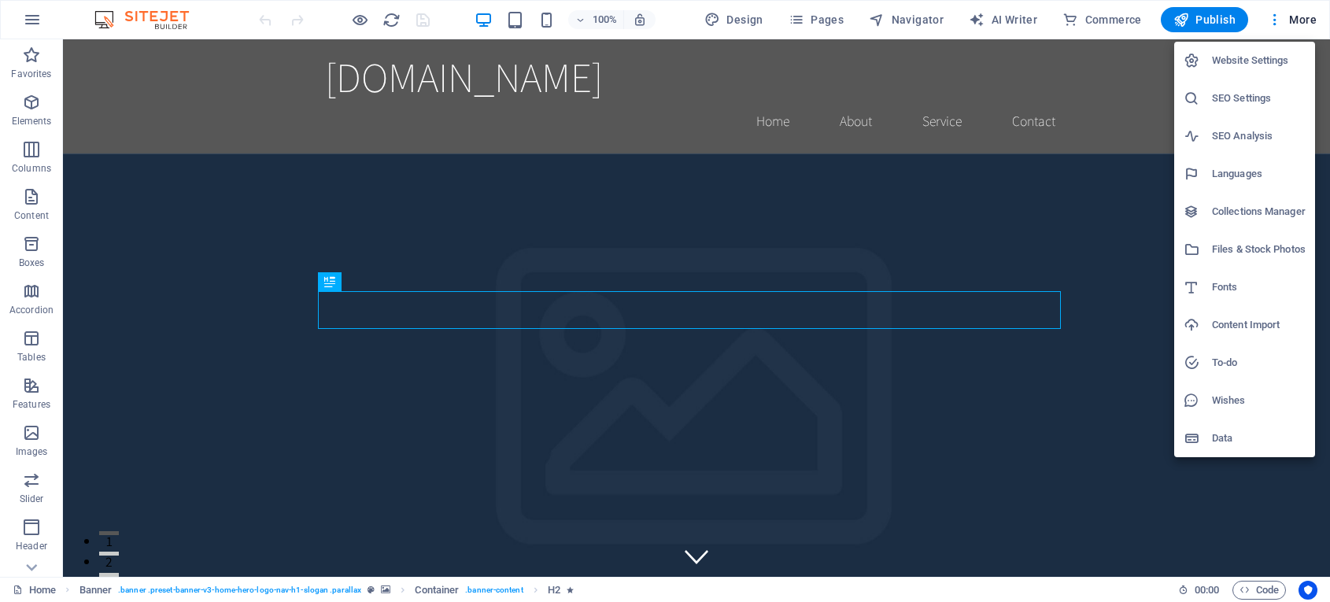
click at [38, 571] on div at bounding box center [665, 301] width 1330 height 602
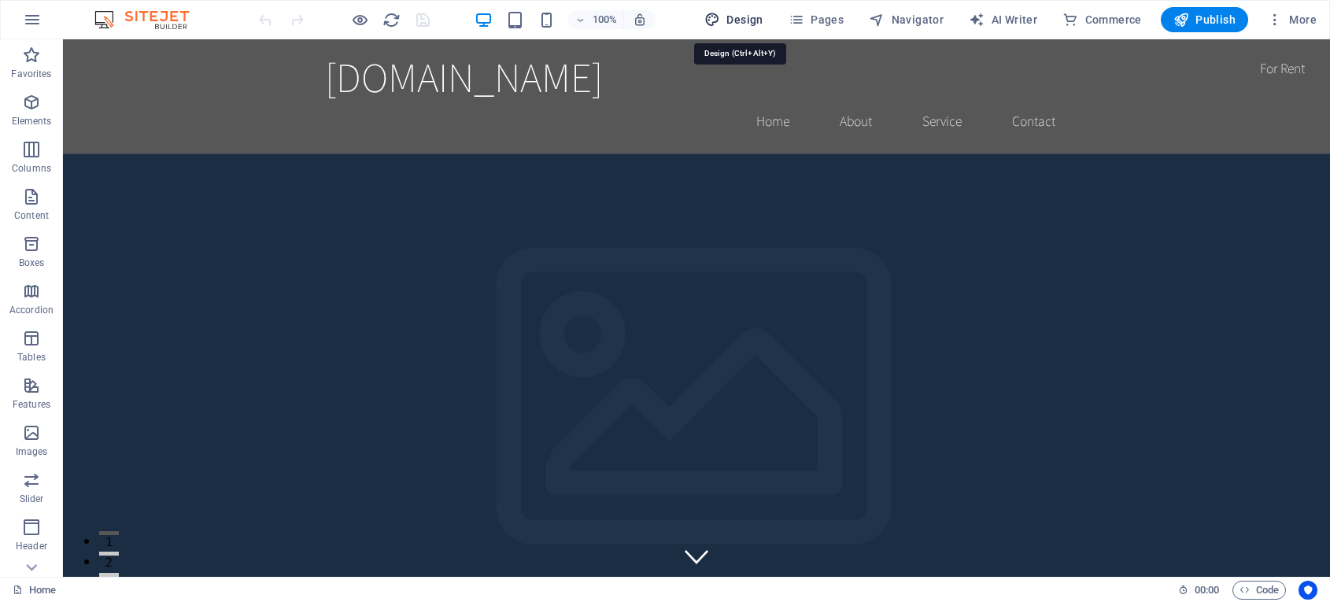
click at [729, 24] on span "Design" at bounding box center [733, 20] width 59 height 16
select select "rem"
select select "200"
select select "px"
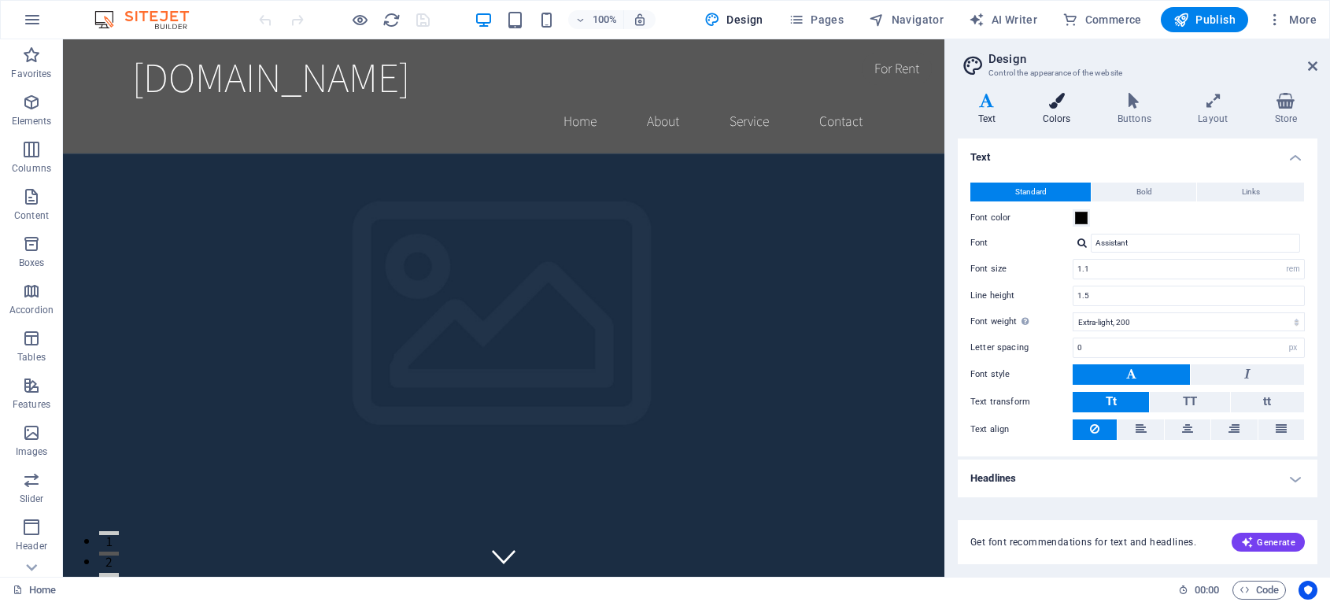
click at [1048, 99] on icon at bounding box center [1056, 101] width 68 height 16
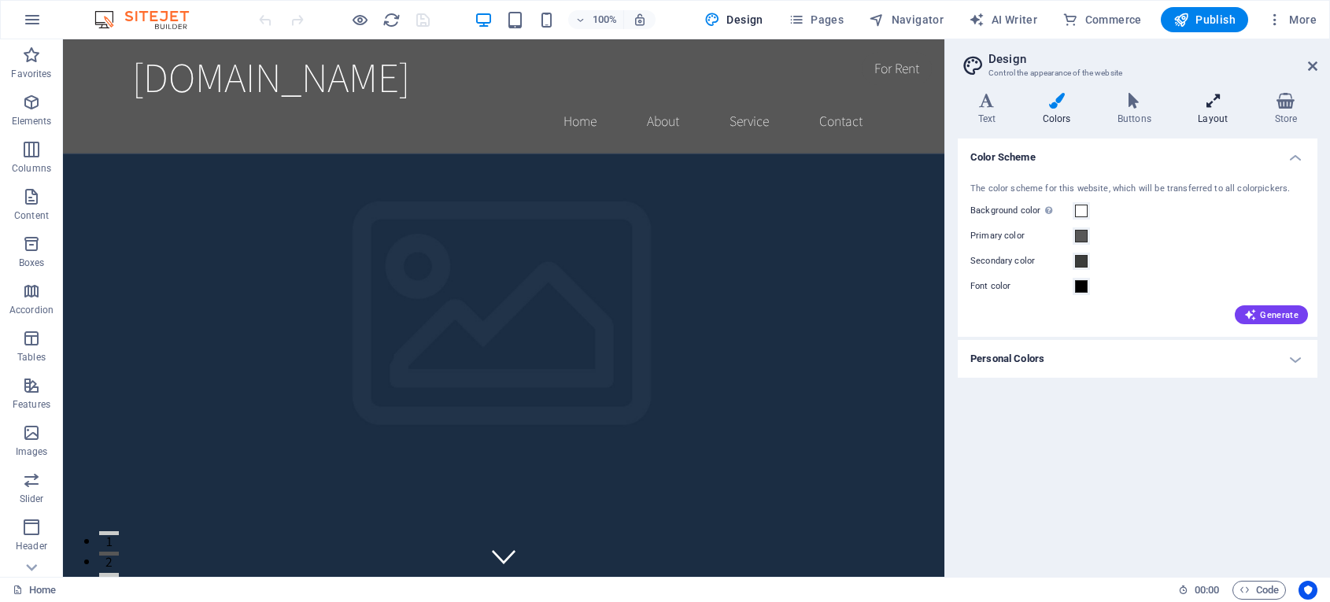
click at [1217, 103] on icon at bounding box center [1213, 101] width 70 height 16
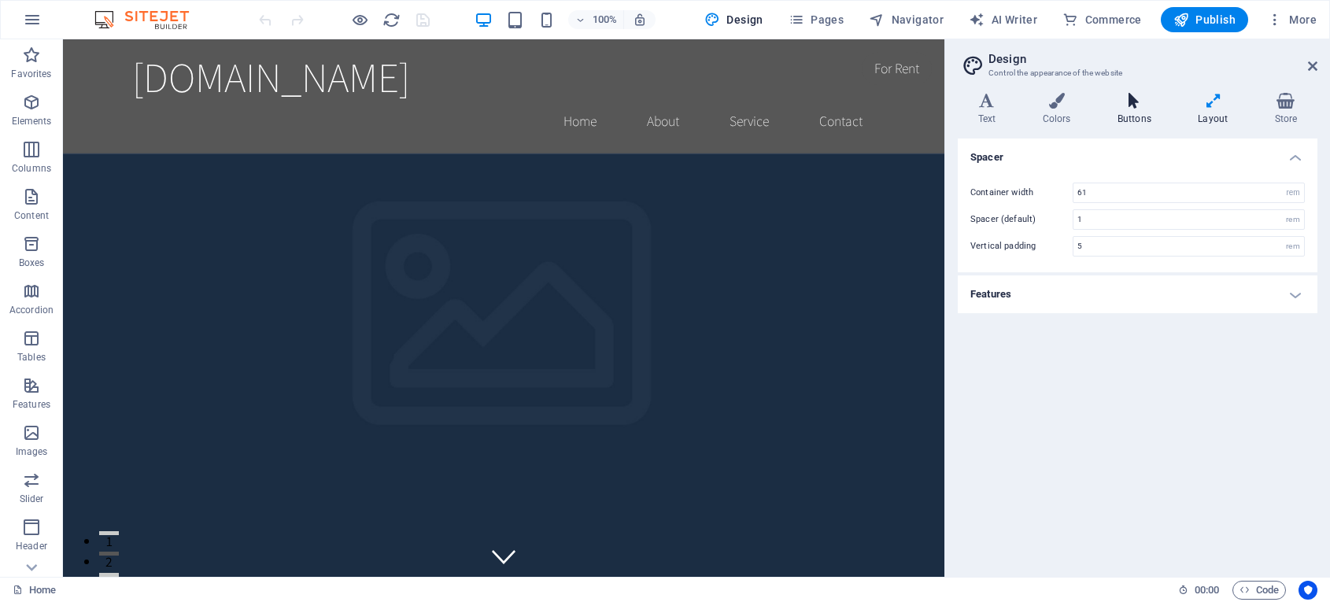
click at [1142, 102] on icon at bounding box center [1134, 101] width 74 height 16
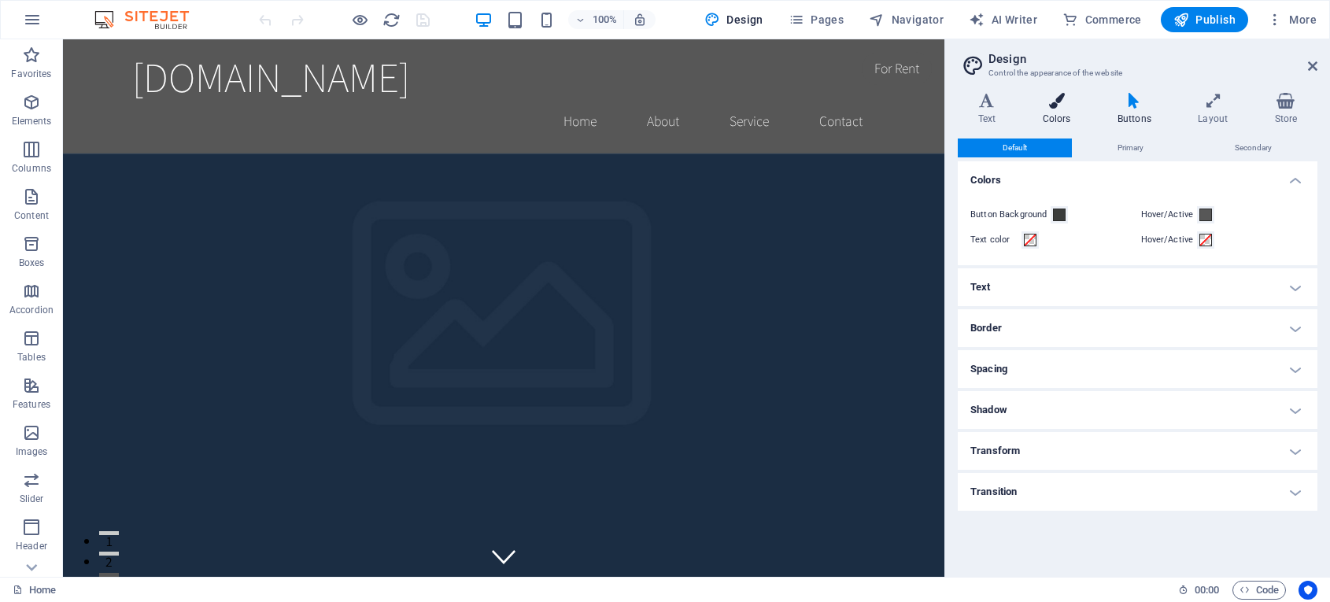
click at [1057, 108] on icon at bounding box center [1056, 101] width 68 height 16
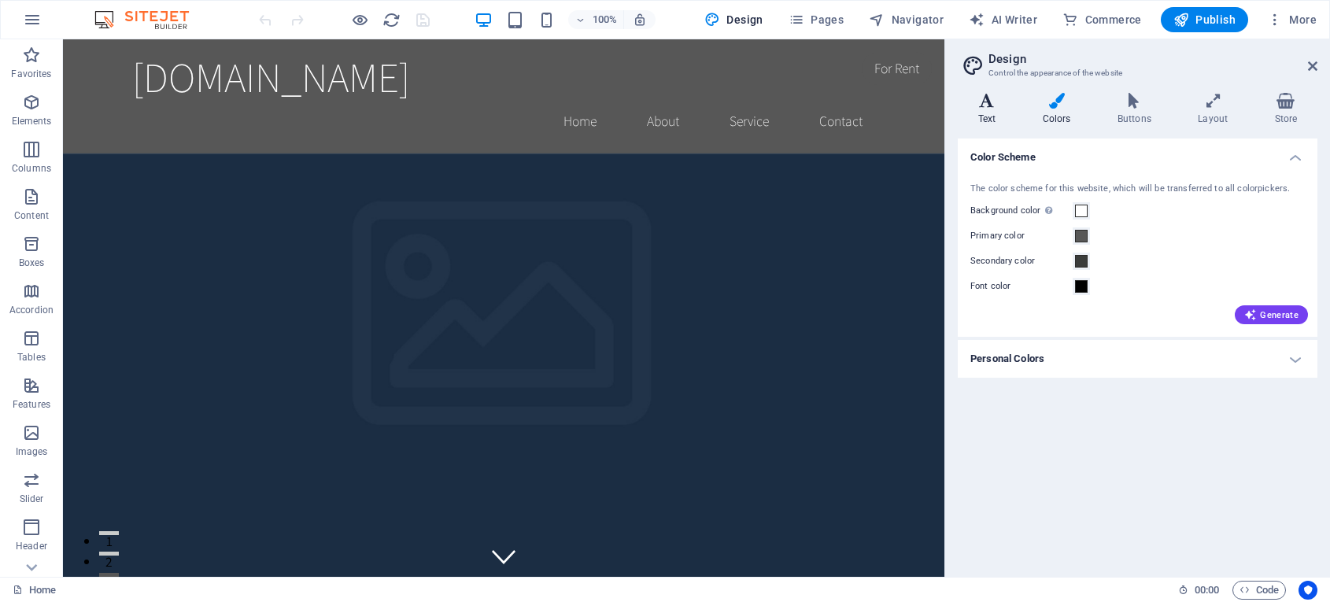
click at [1000, 109] on h4 "Text" at bounding box center [990, 109] width 65 height 33
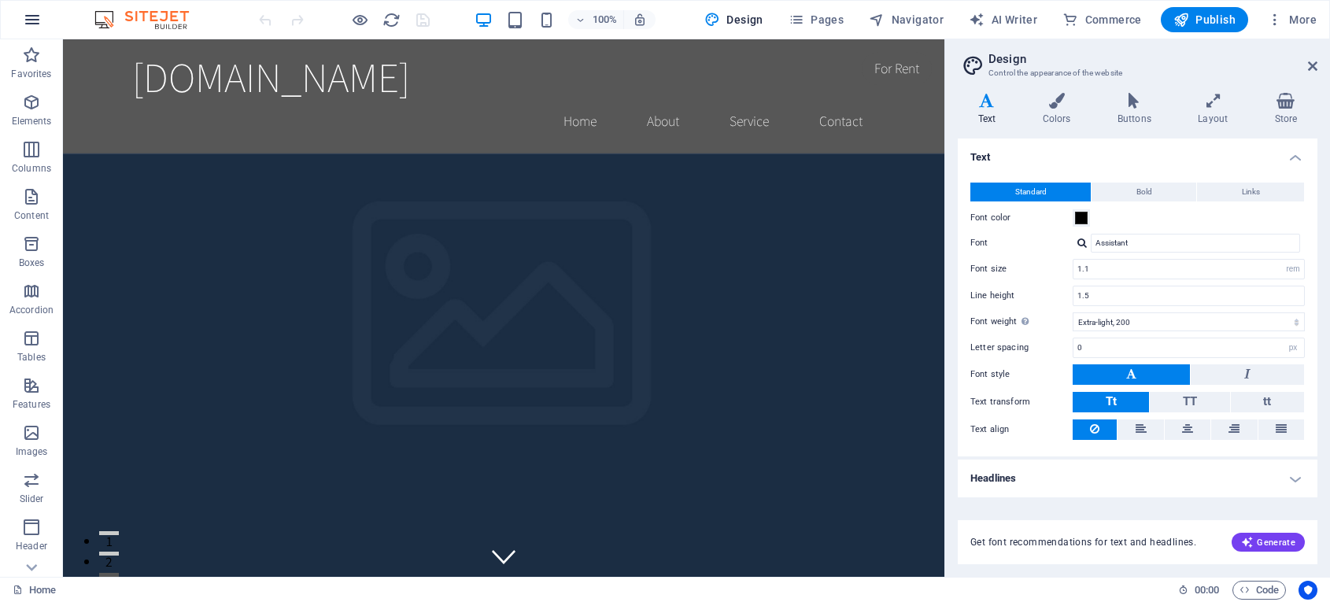
click at [28, 21] on icon "button" at bounding box center [32, 19] width 19 height 19
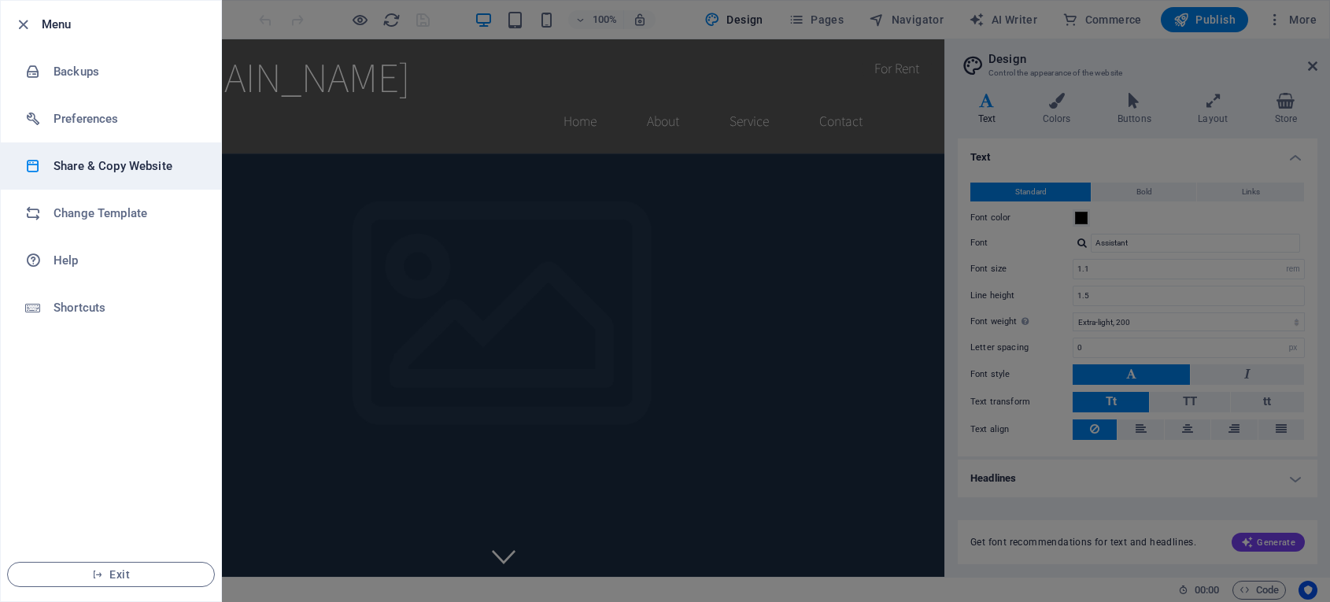
click at [87, 160] on h6 "Share & Copy Website" at bounding box center [127, 166] width 146 height 19
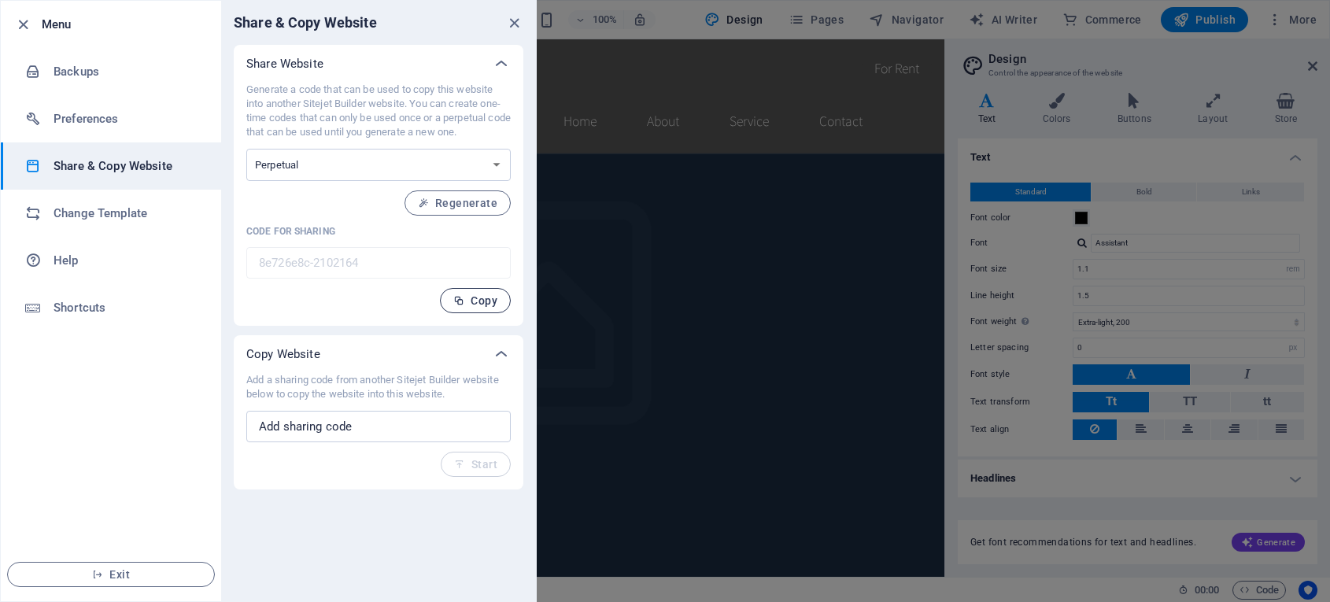
click at [488, 305] on span "Copy" at bounding box center [475, 300] width 44 height 13
click at [426, 433] on input "text" at bounding box center [378, 426] width 264 height 31
paste input "86a49e8b-2080311"
type input "86a49e8b-2080311"
click at [477, 459] on span "Start" at bounding box center [475, 464] width 43 height 13
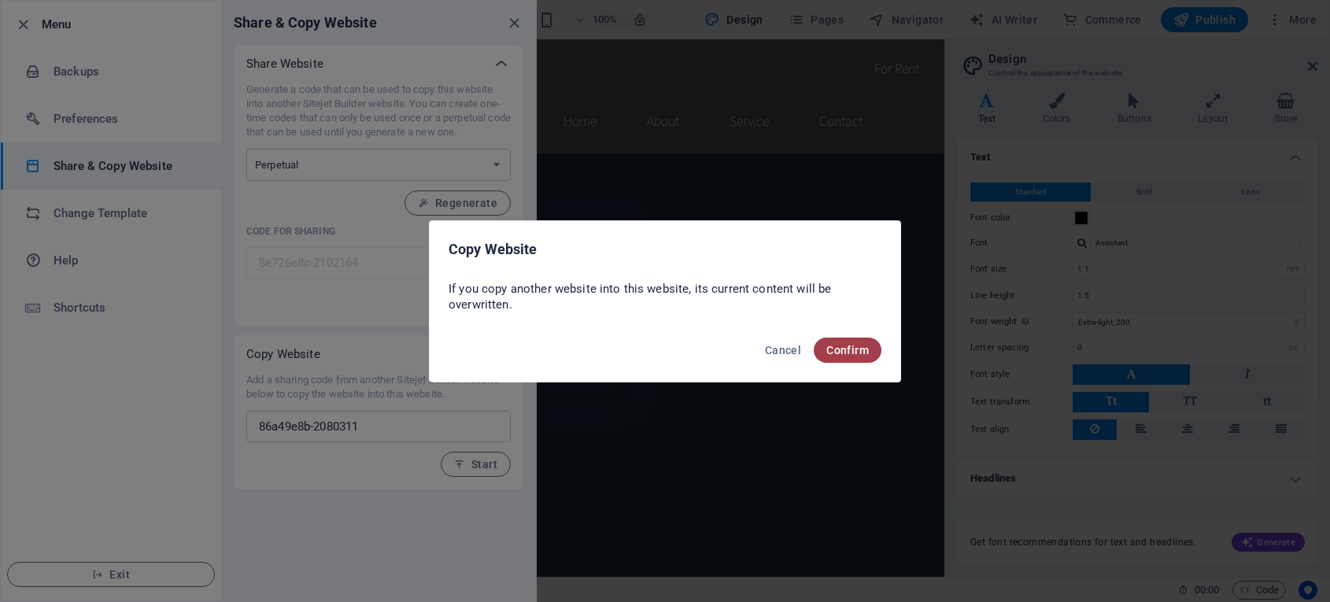
click at [855, 348] on span "Confirm" at bounding box center [847, 350] width 43 height 13
click at [842, 350] on span "Confirm" at bounding box center [847, 350] width 43 height 13
click at [843, 349] on span "Confirm" at bounding box center [847, 350] width 43 height 13
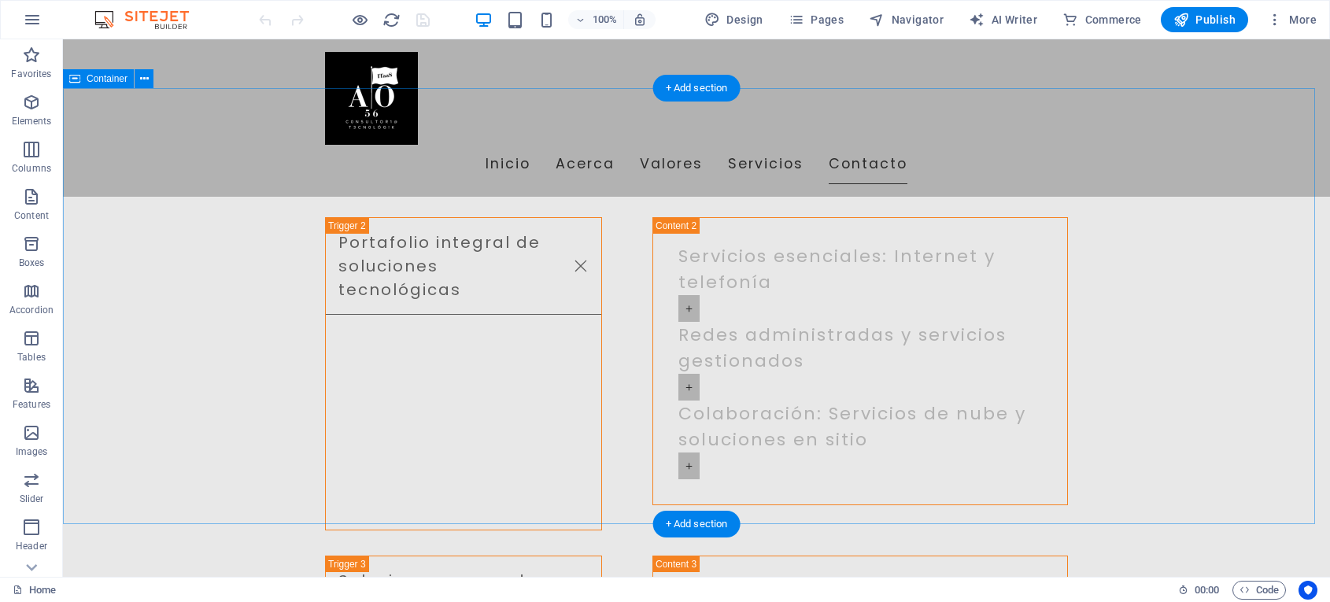
scroll to position [2767, 0]
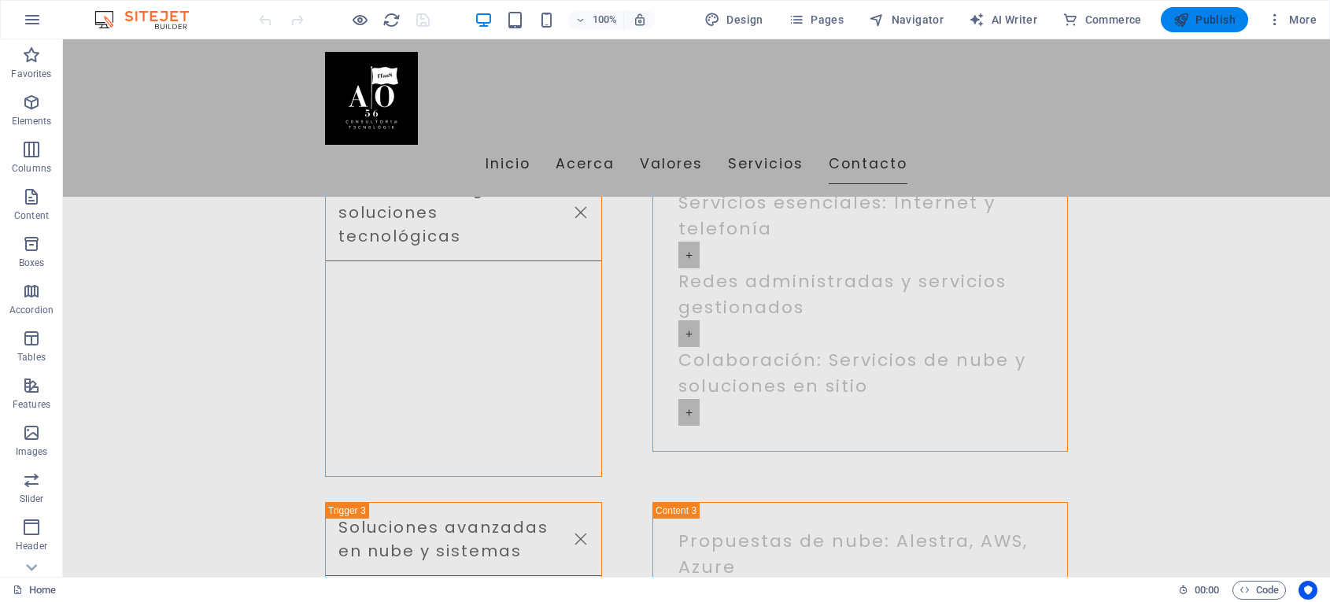
click at [1228, 18] on span "Publish" at bounding box center [1205, 20] width 62 height 16
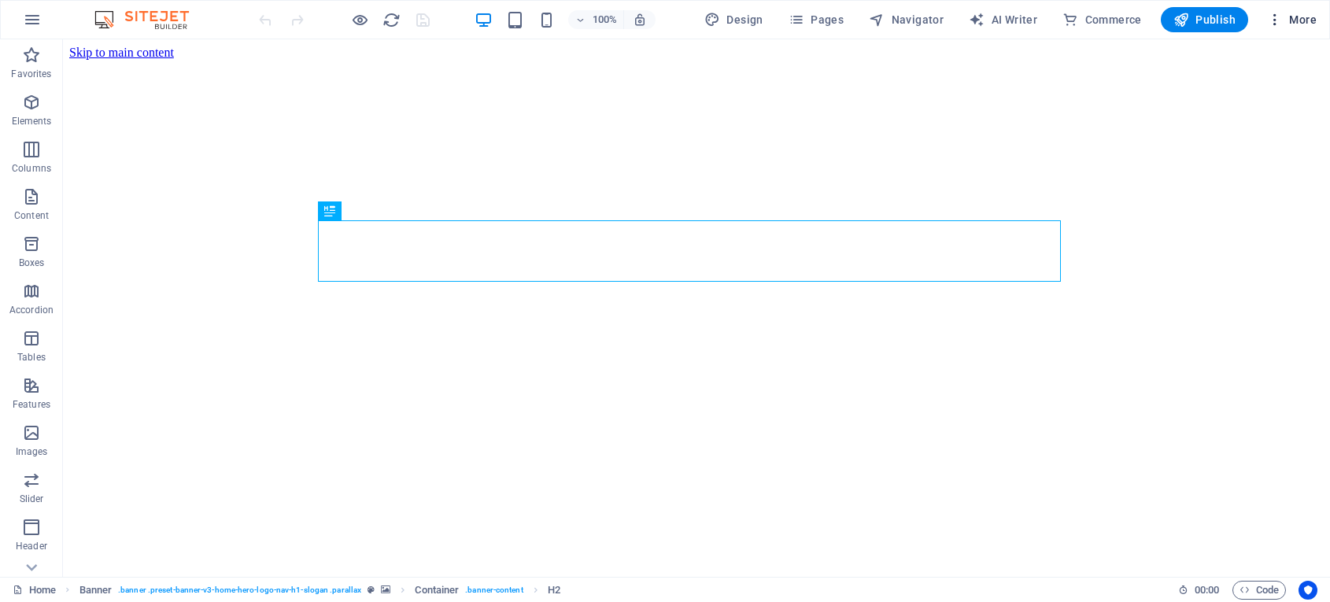
click at [1301, 20] on span "More" at bounding box center [1292, 20] width 50 height 16
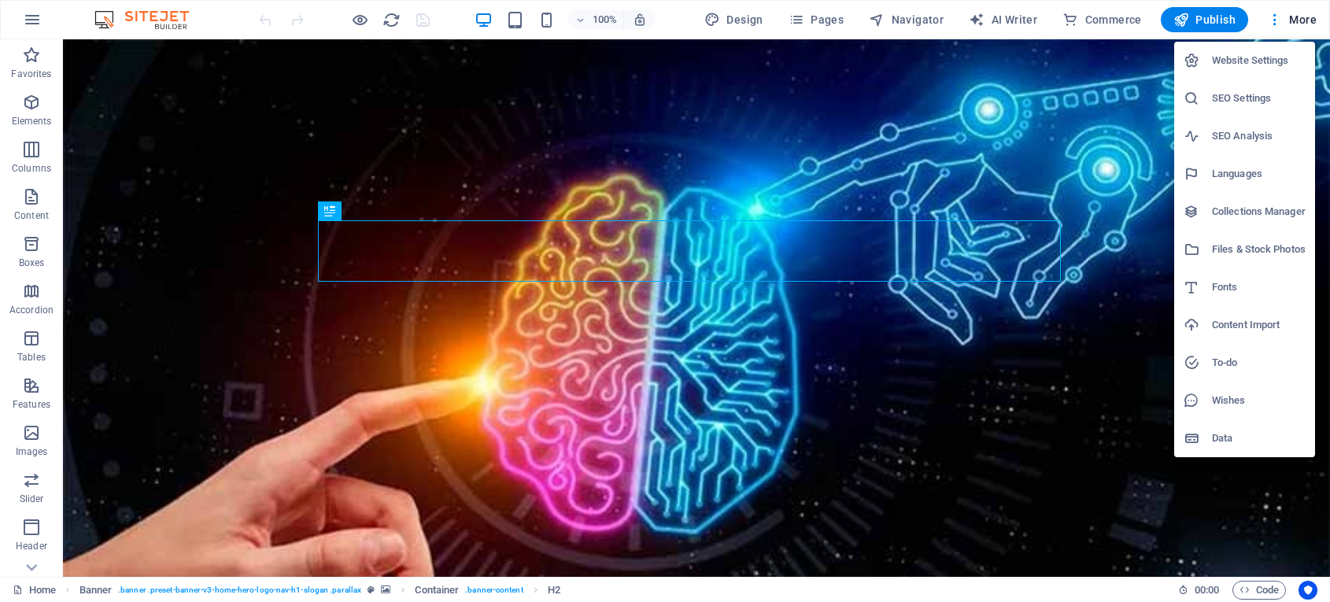
click at [1279, 59] on h6 "Website Settings" at bounding box center [1259, 60] width 94 height 19
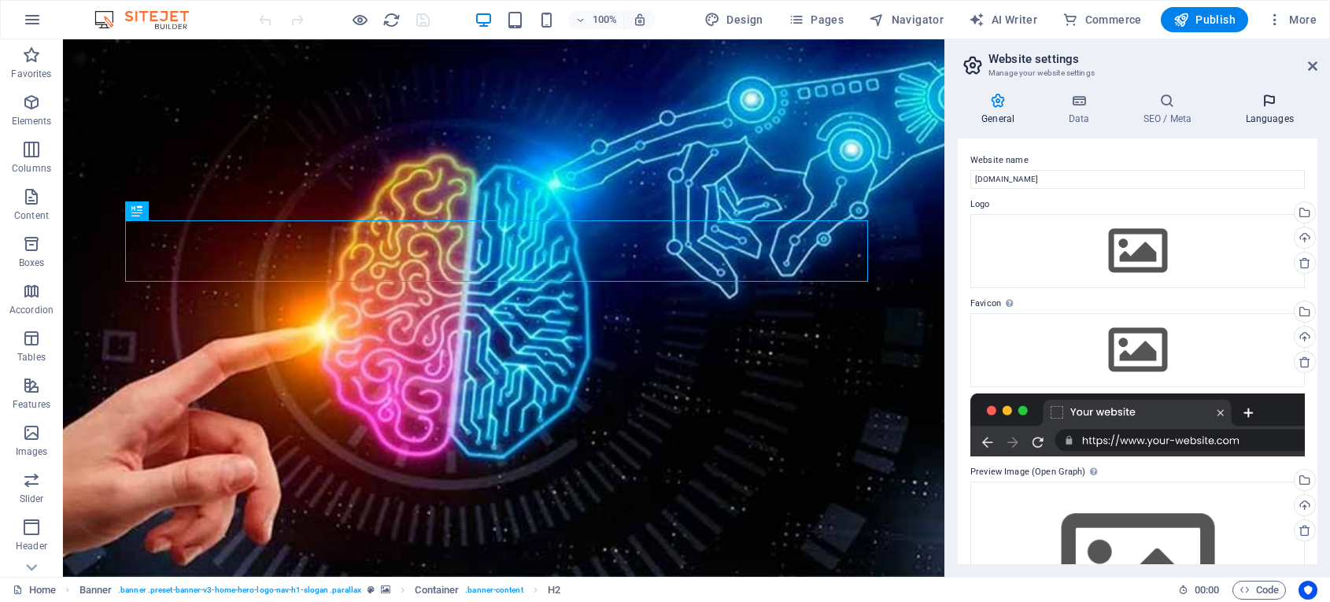
click at [1256, 105] on icon at bounding box center [1270, 101] width 96 height 16
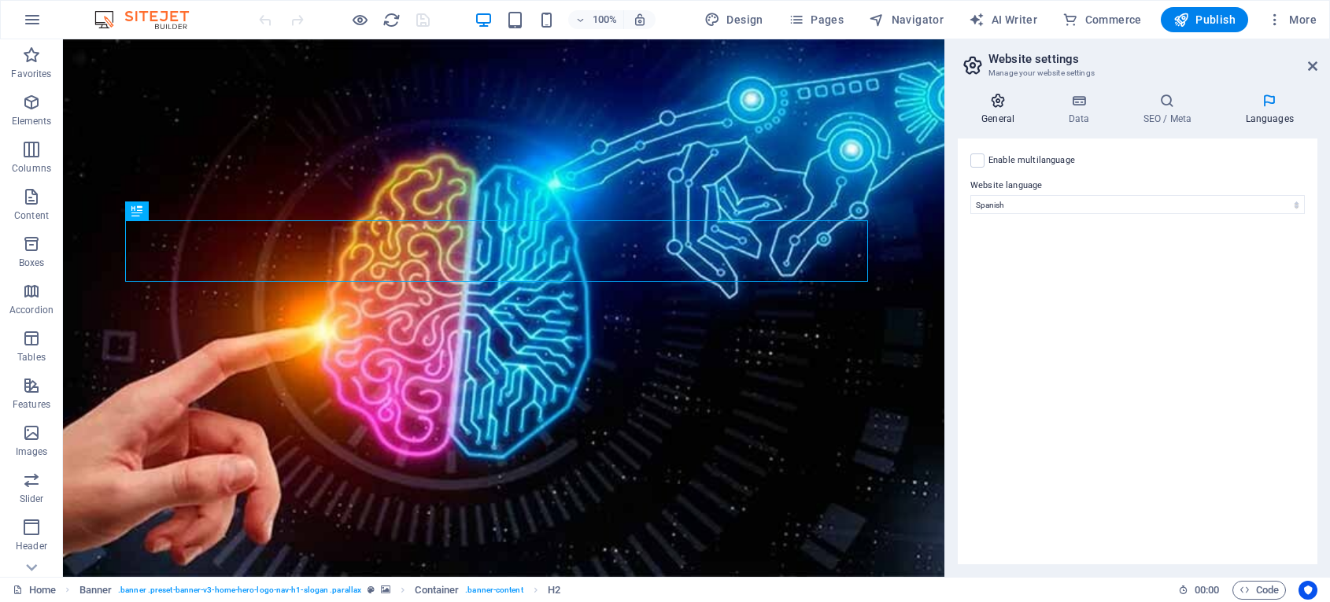
click at [993, 105] on icon at bounding box center [998, 101] width 80 height 16
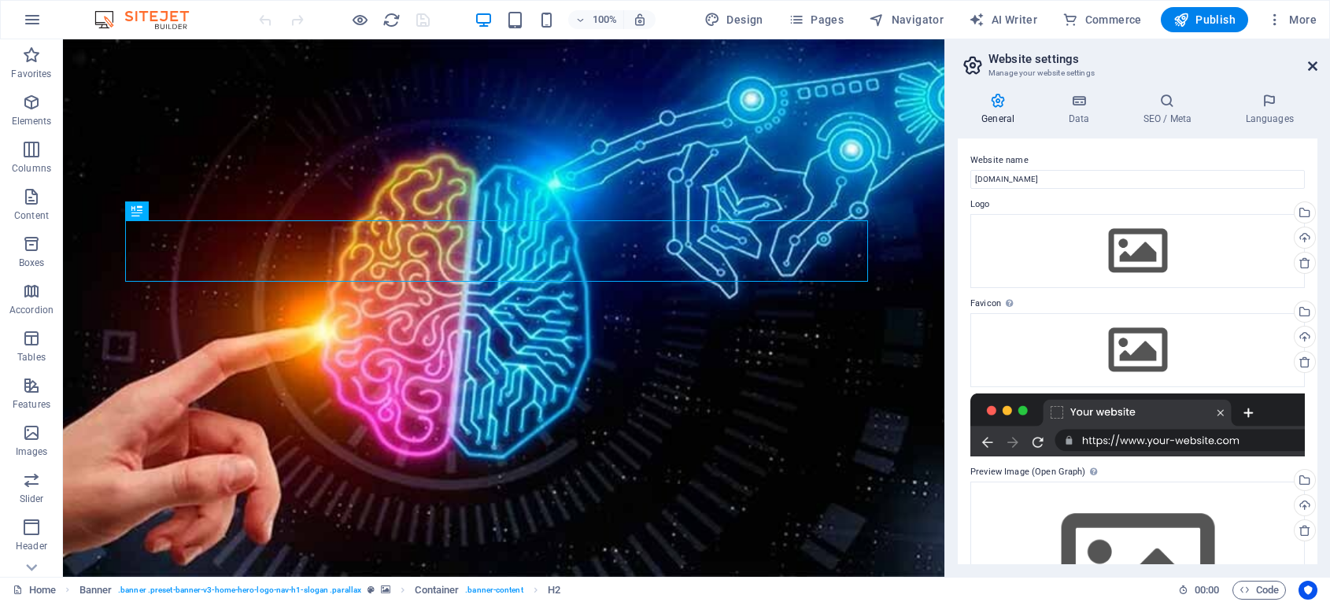
click at [1315, 68] on icon at bounding box center [1312, 66] width 9 height 13
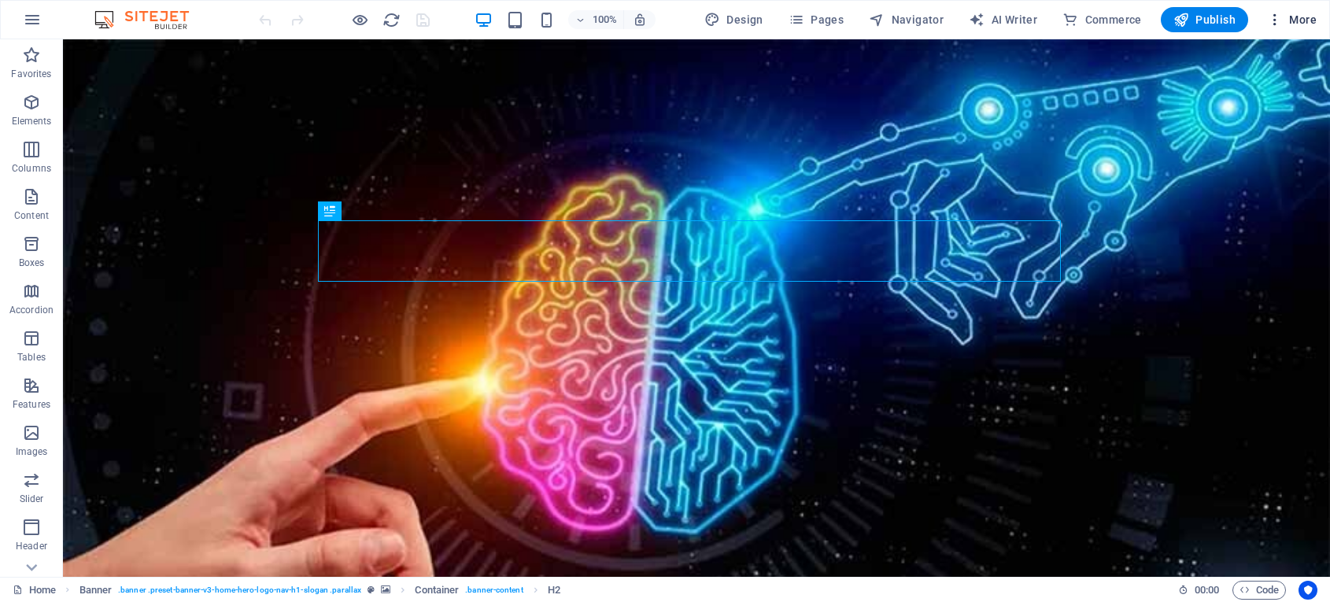
click at [1293, 20] on span "More" at bounding box center [1292, 20] width 50 height 16
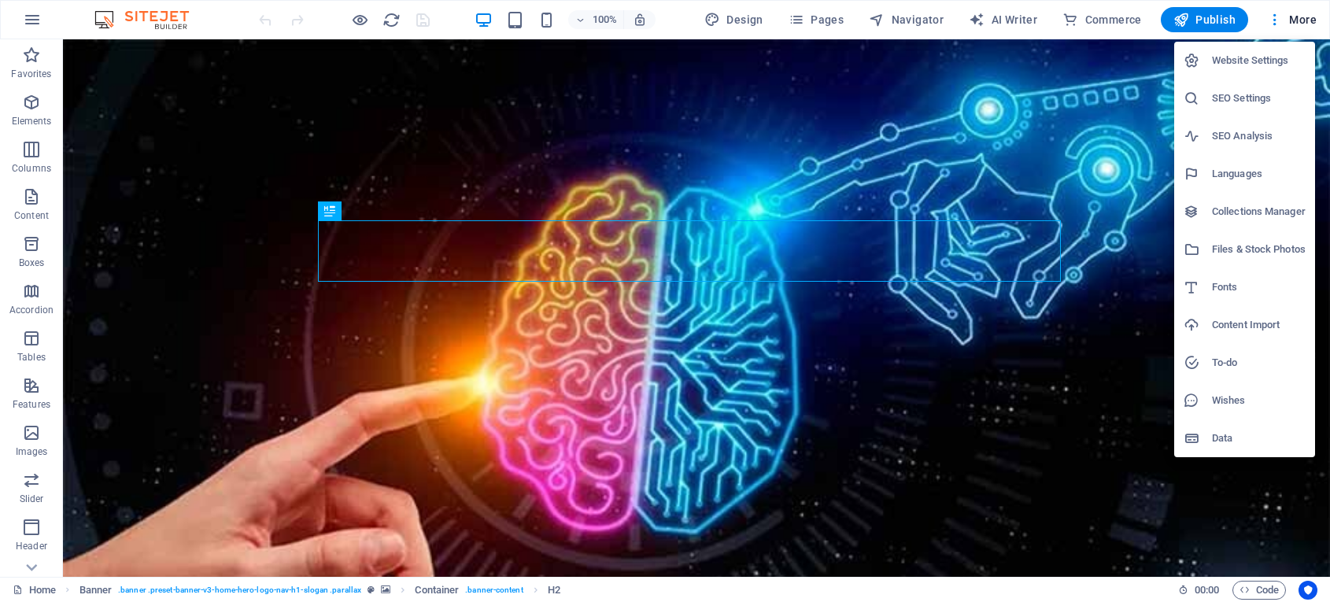
click at [827, 13] on div at bounding box center [665, 301] width 1330 height 602
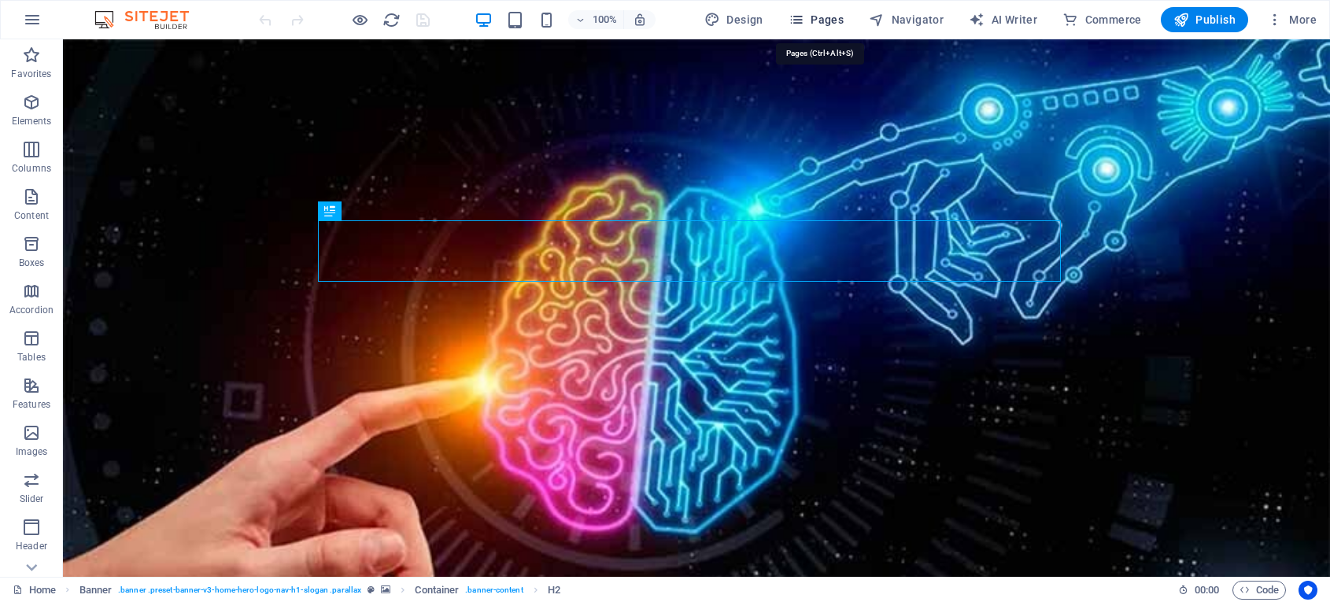
click at [823, 20] on span "Pages" at bounding box center [816, 20] width 55 height 16
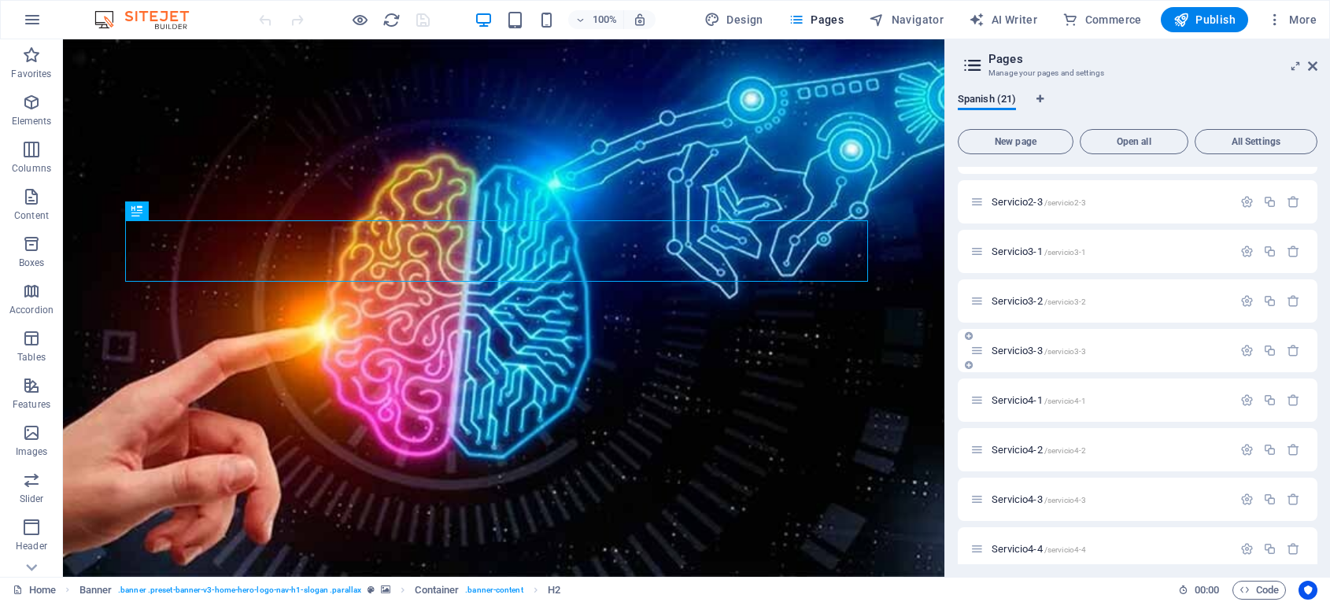
scroll to position [642, 0]
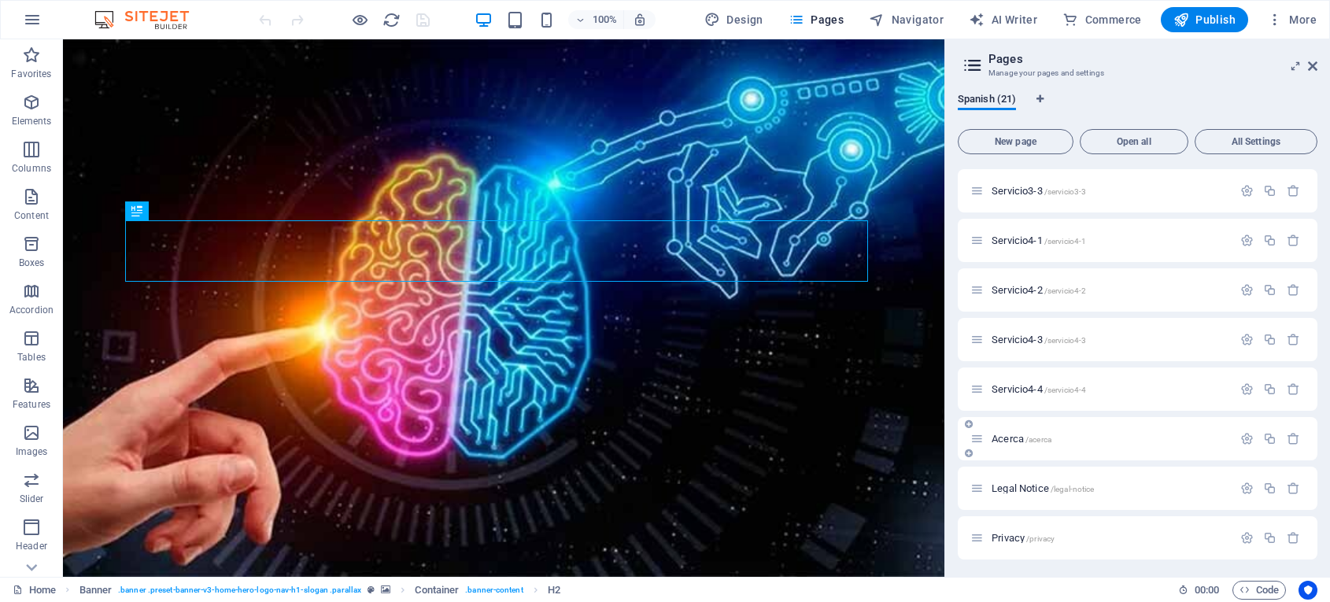
click at [1170, 438] on p "Acerca /acerca" at bounding box center [1110, 439] width 236 height 10
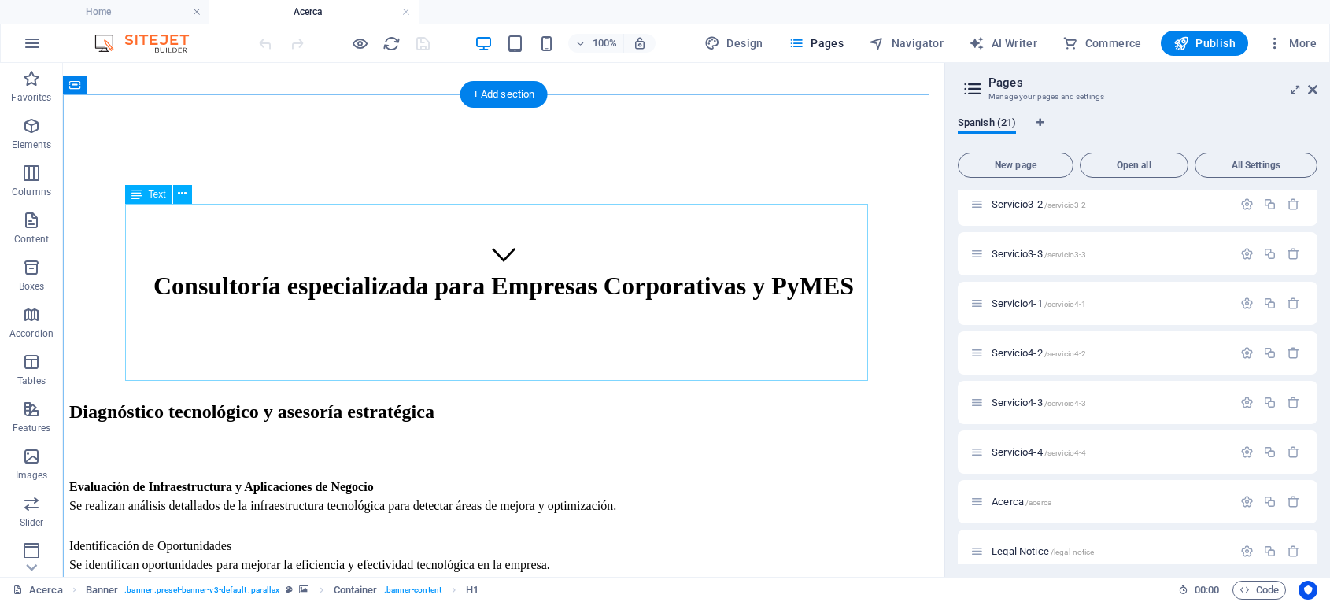
scroll to position [380, 0]
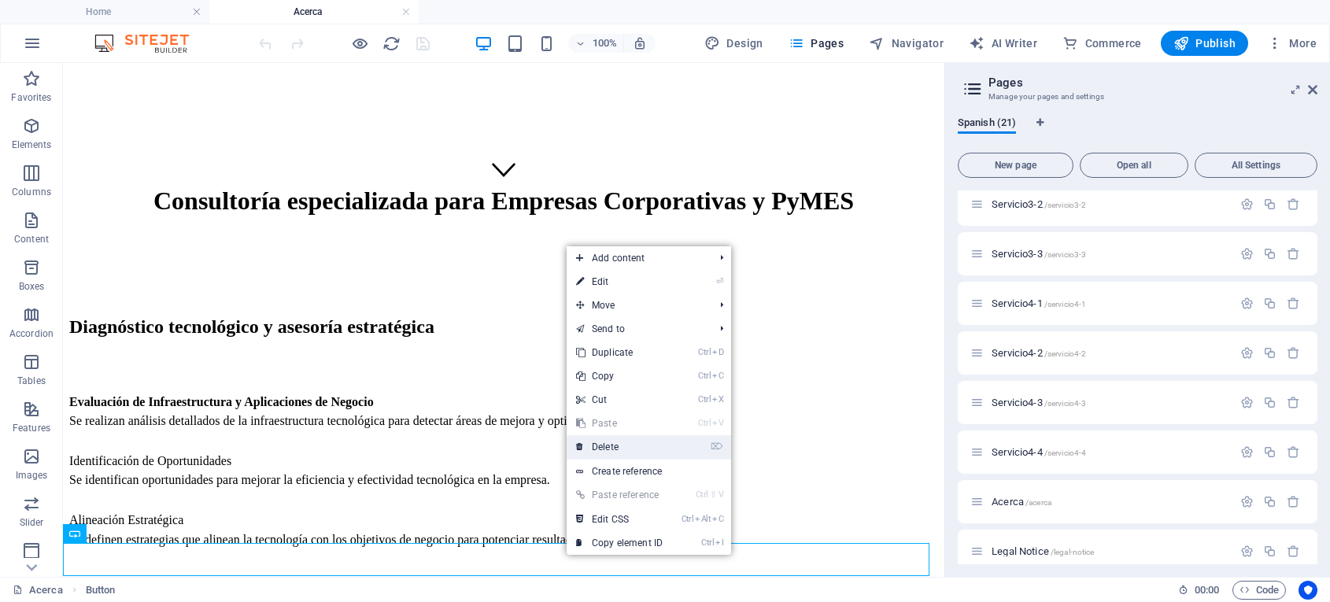
click at [630, 445] on link "⌦ Delete" at bounding box center [619, 447] width 105 height 24
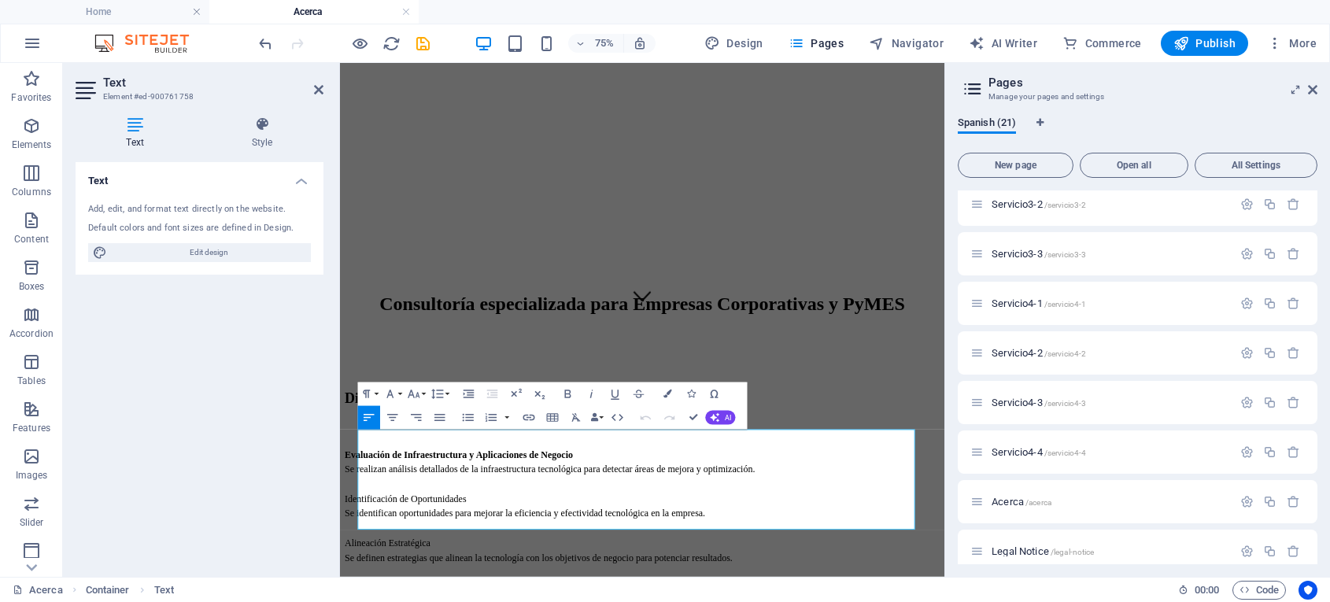
scroll to position [260, 0]
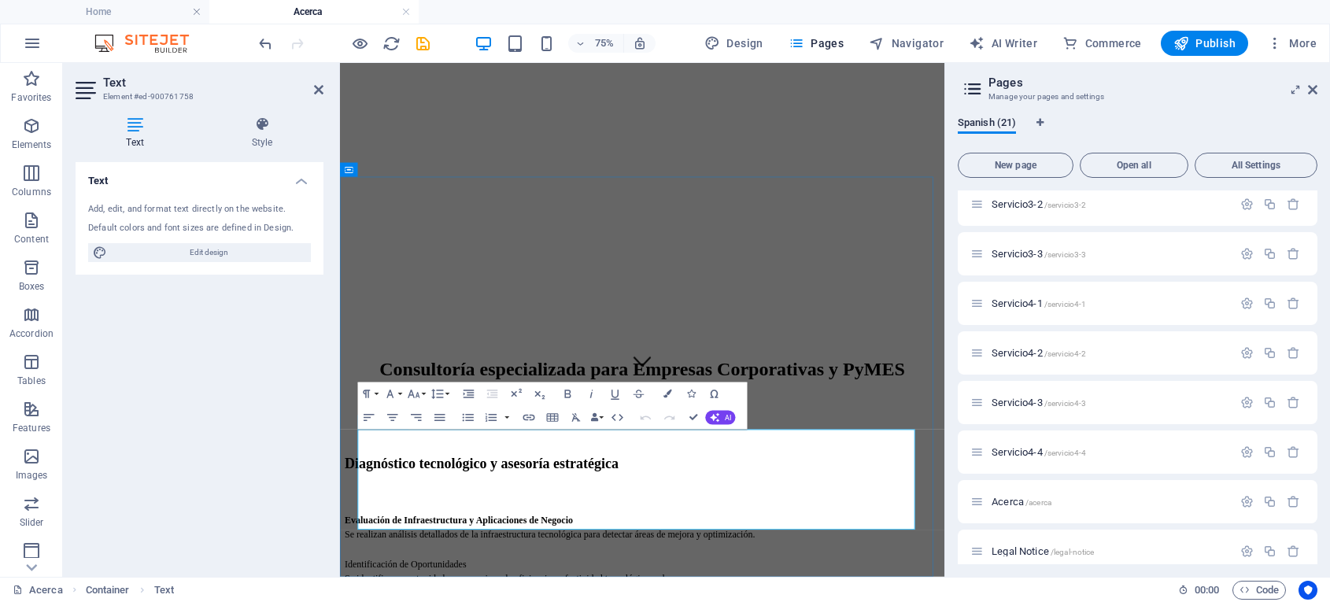
click at [730, 420] on button "AI" at bounding box center [721, 418] width 30 height 14
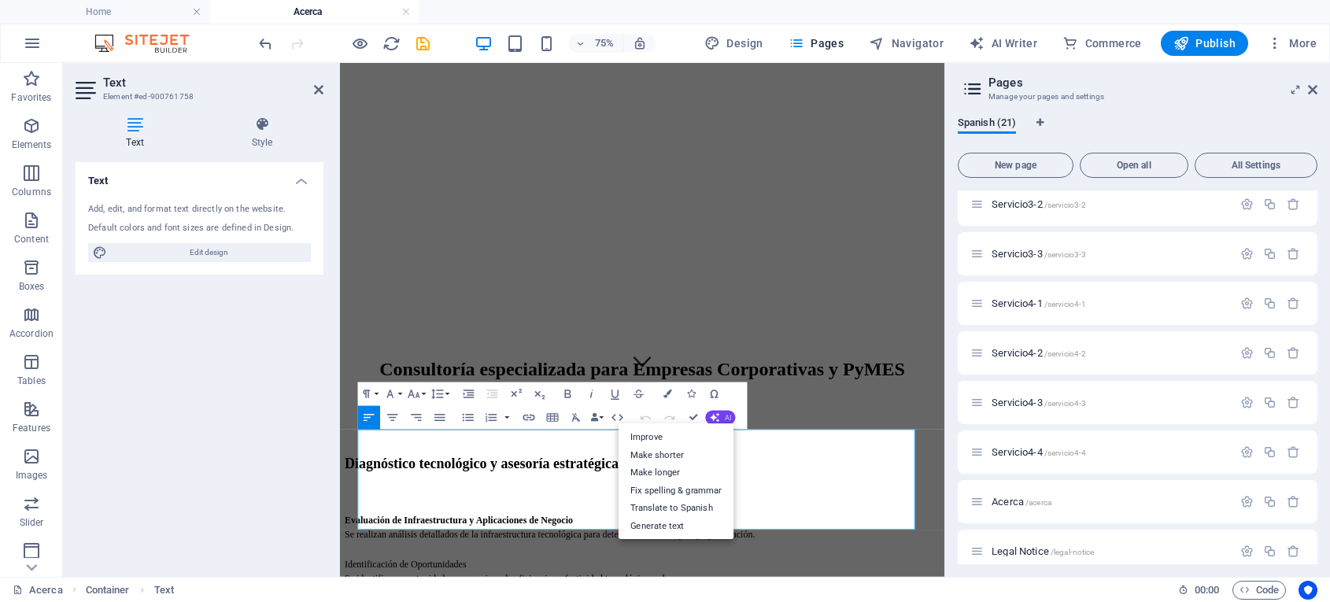
click at [730, 420] on button "AI" at bounding box center [721, 418] width 30 height 14
click at [567, 394] on icon "button" at bounding box center [568, 394] width 6 height 9
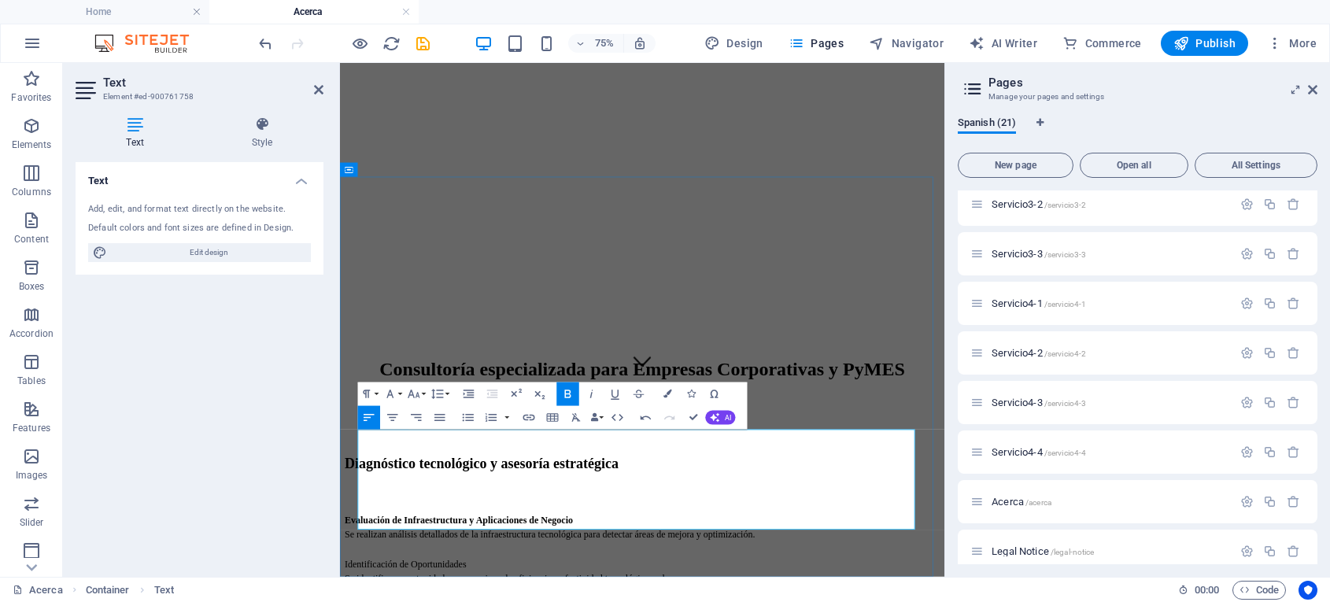
click at [565, 395] on icon "button" at bounding box center [568, 394] width 6 height 9
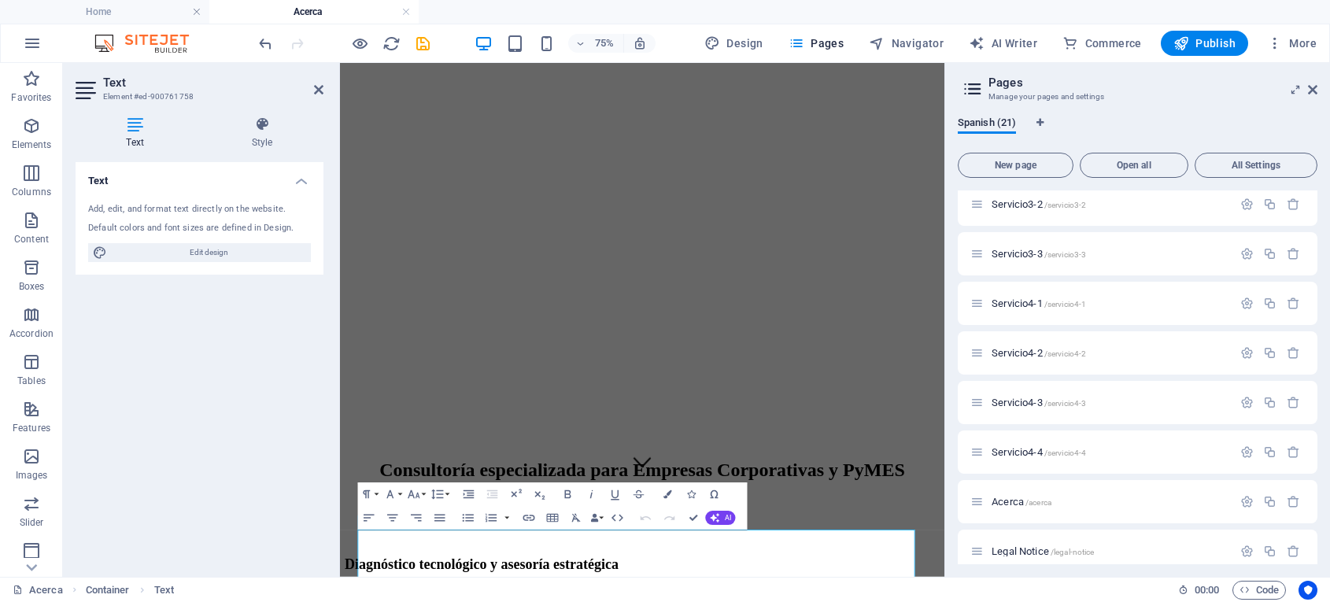
click at [279, 501] on div "Text Add, edit, and format text directly on the website. Default colors and fon…" at bounding box center [200, 363] width 248 height 402
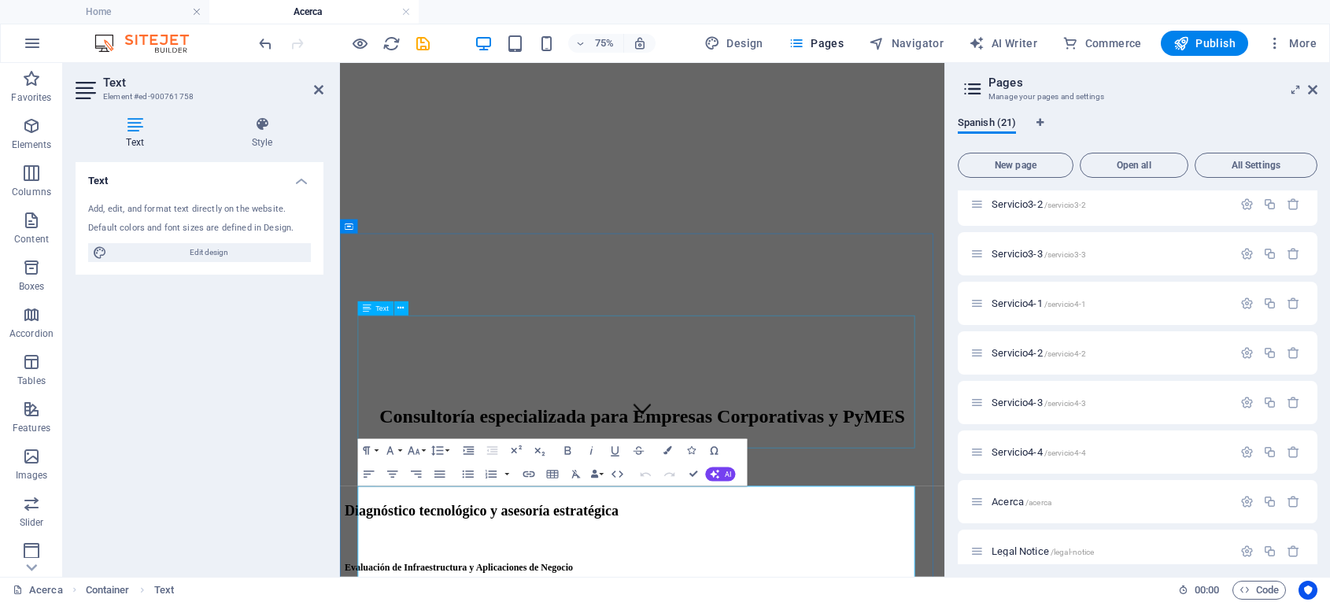
scroll to position [224, 0]
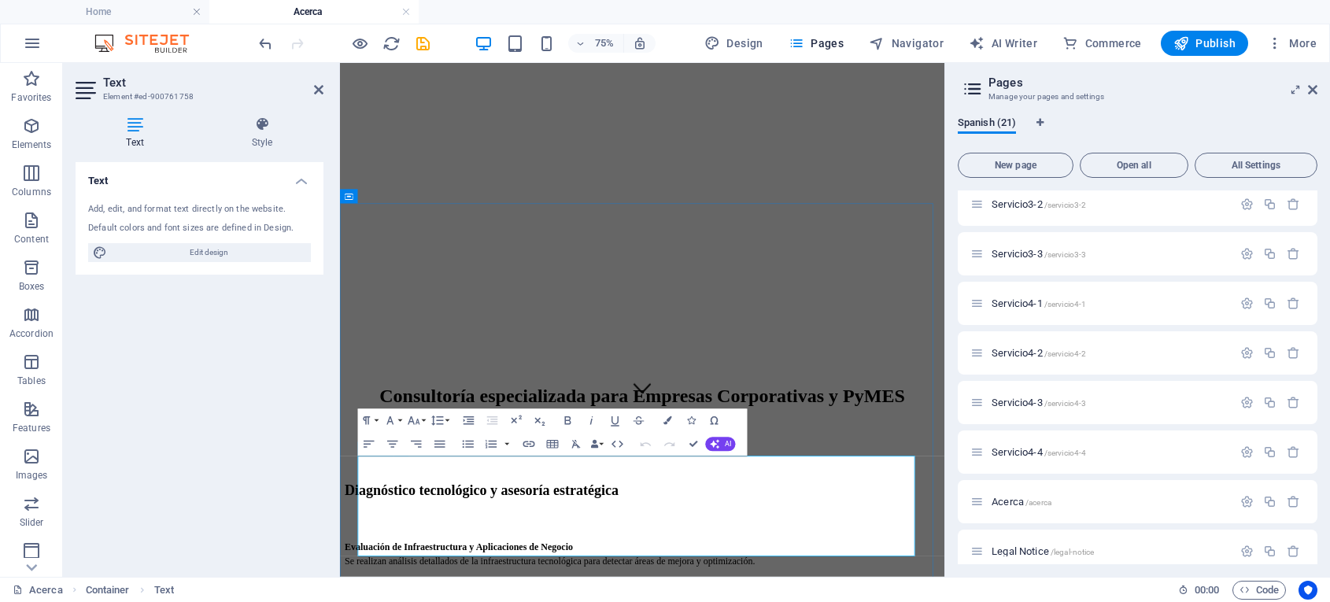
click at [1210, 37] on span "Publish" at bounding box center [1205, 43] width 62 height 16
